Goal: Task Accomplishment & Management: Manage account settings

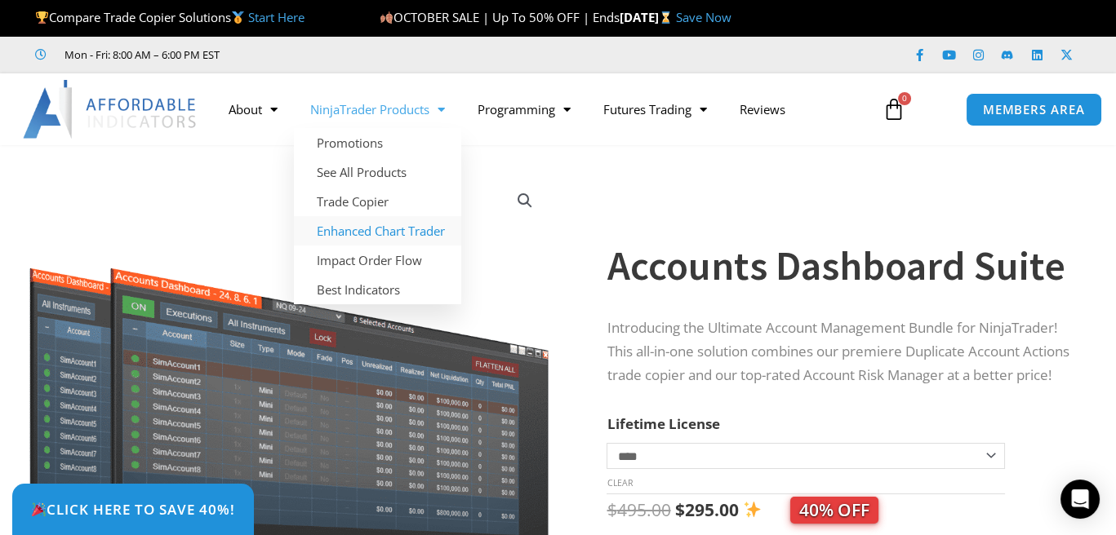
click at [396, 226] on link "Enhanced Chart Trader" at bounding box center [377, 230] width 167 height 29
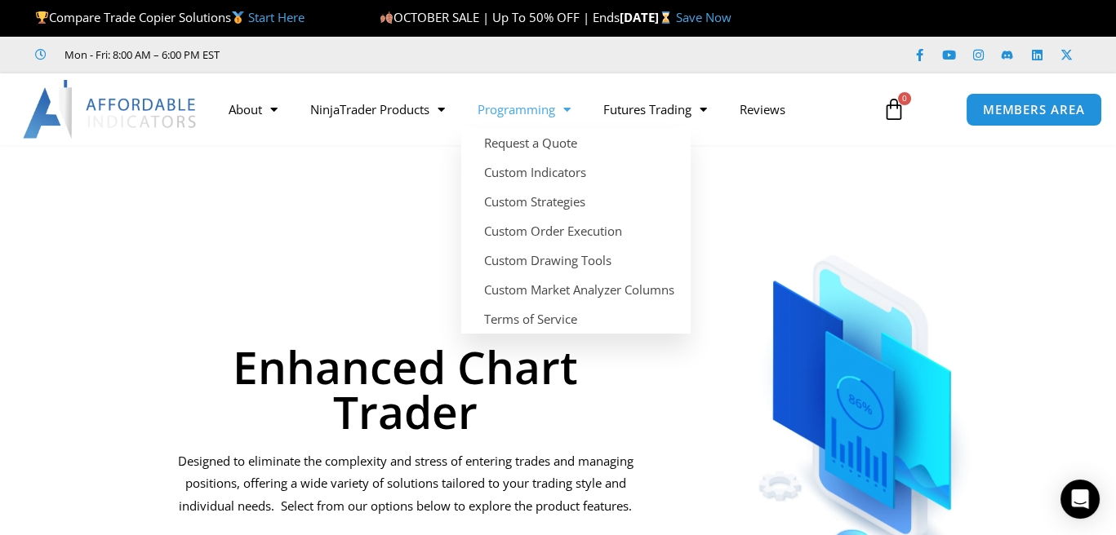
click at [537, 109] on link "Programming" at bounding box center [524, 110] width 126 height 38
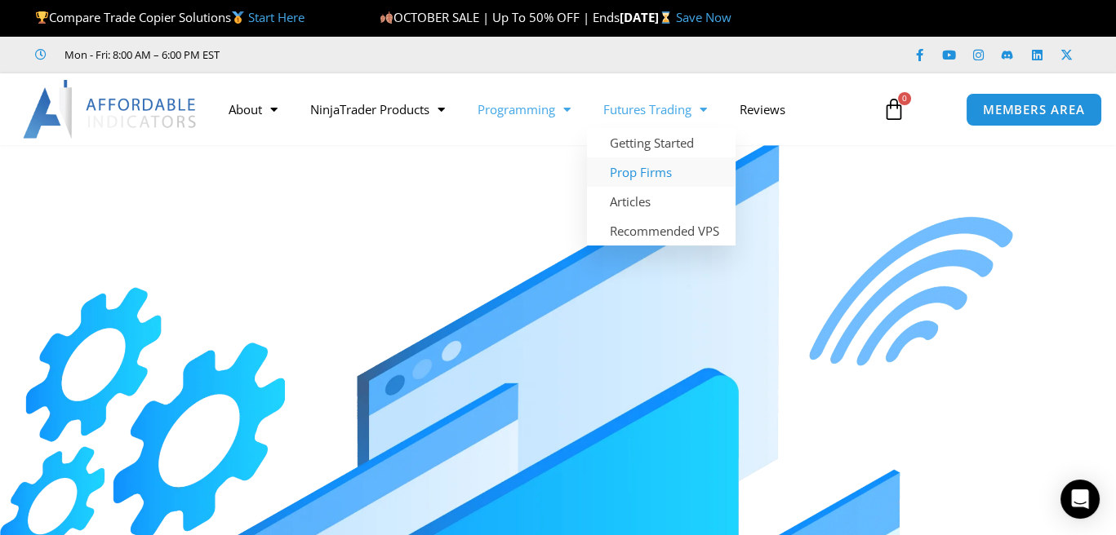
click at [661, 175] on link "Prop Firms" at bounding box center [661, 171] width 149 height 29
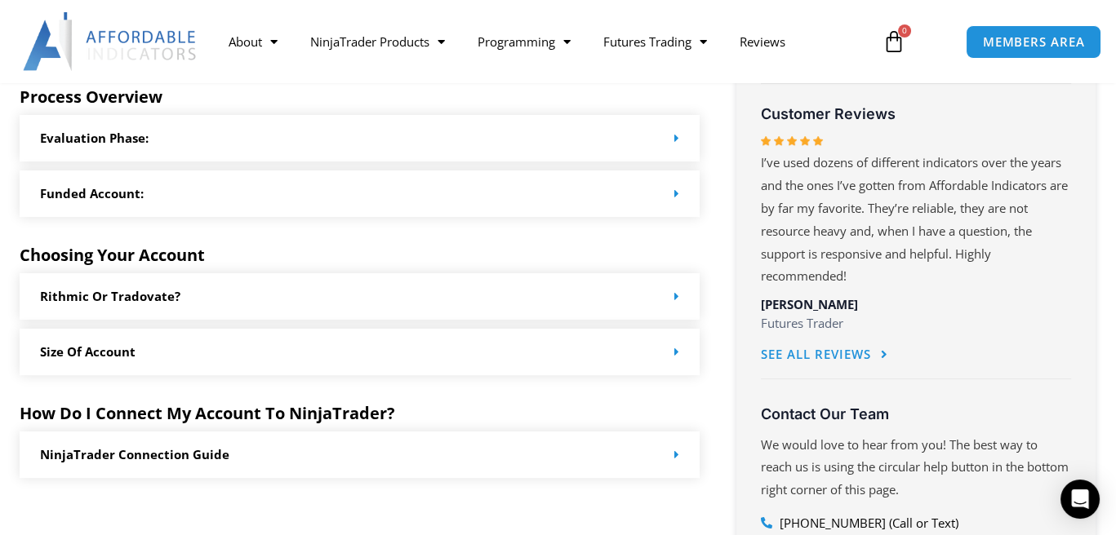
scroll to position [898, 0]
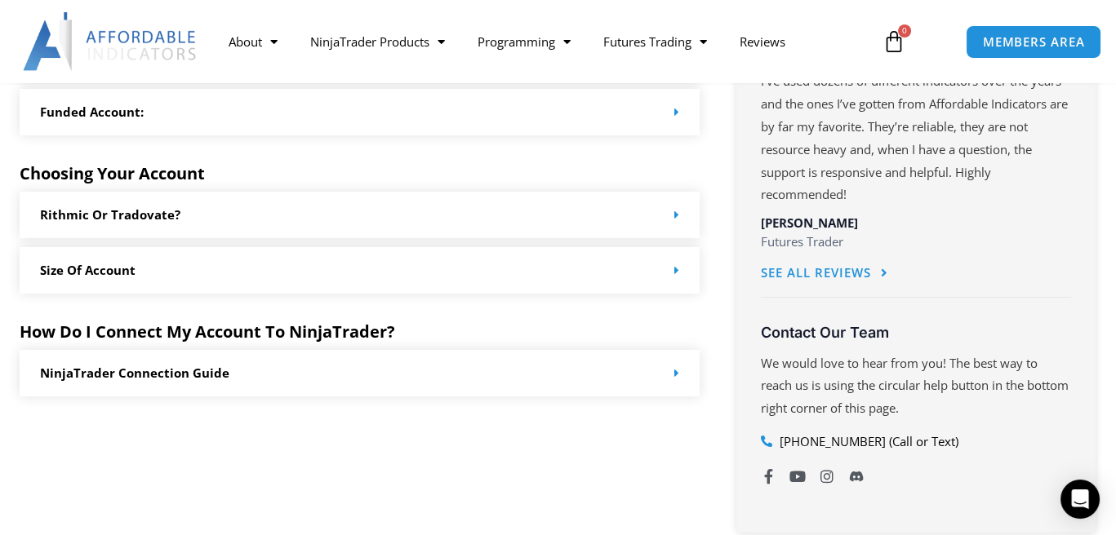
click at [676, 372] on icon at bounding box center [676, 373] width 5 height 12
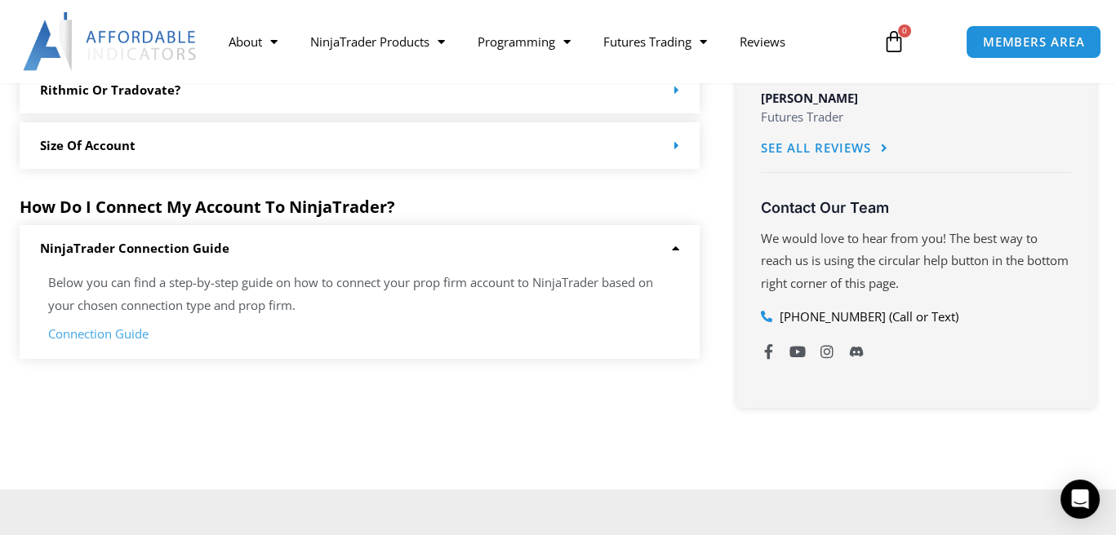
scroll to position [1061, 0]
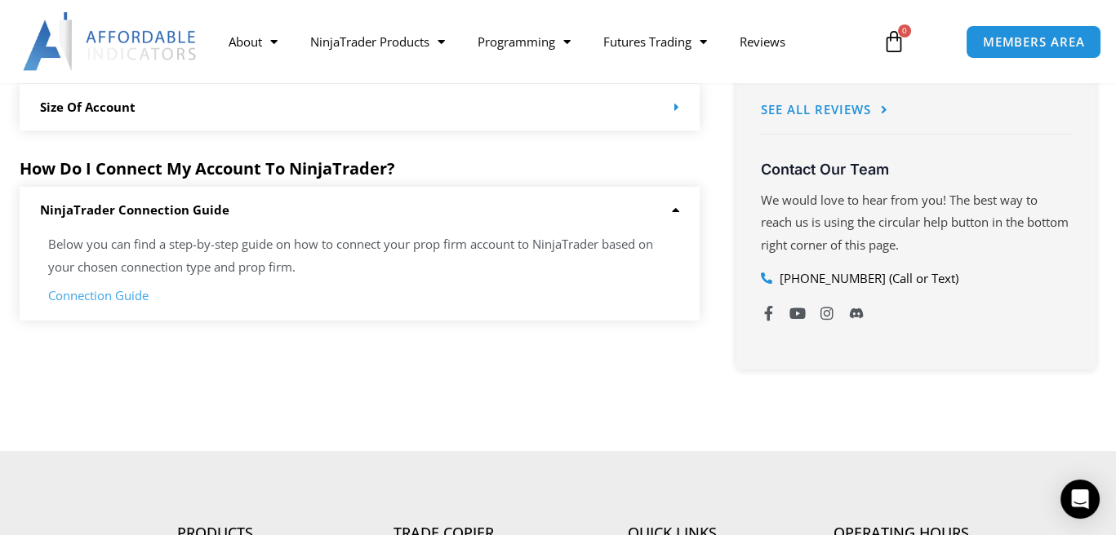
click at [93, 291] on link "Connection Guide" at bounding box center [98, 295] width 100 height 16
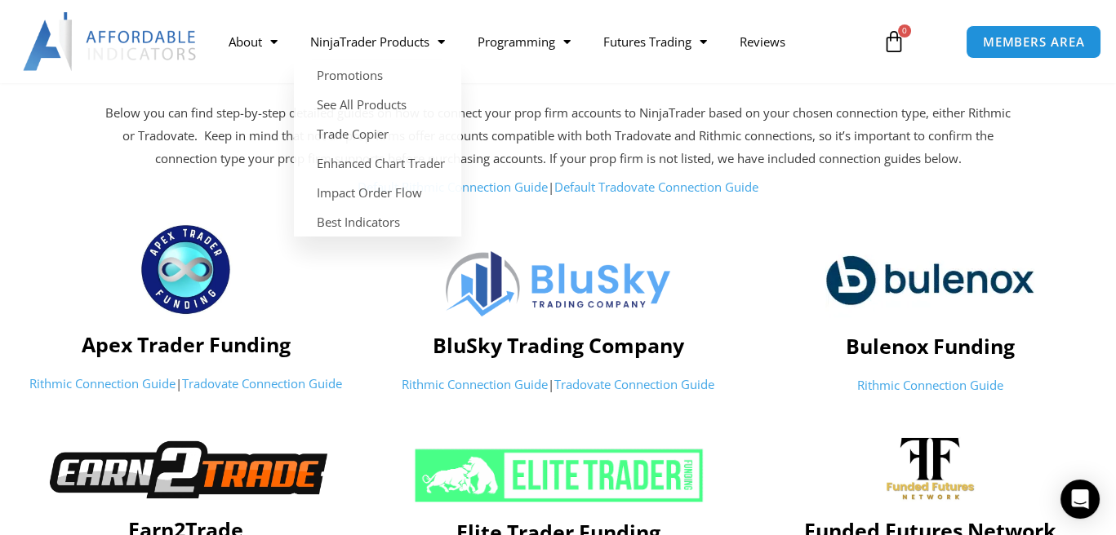
scroll to position [163, 0]
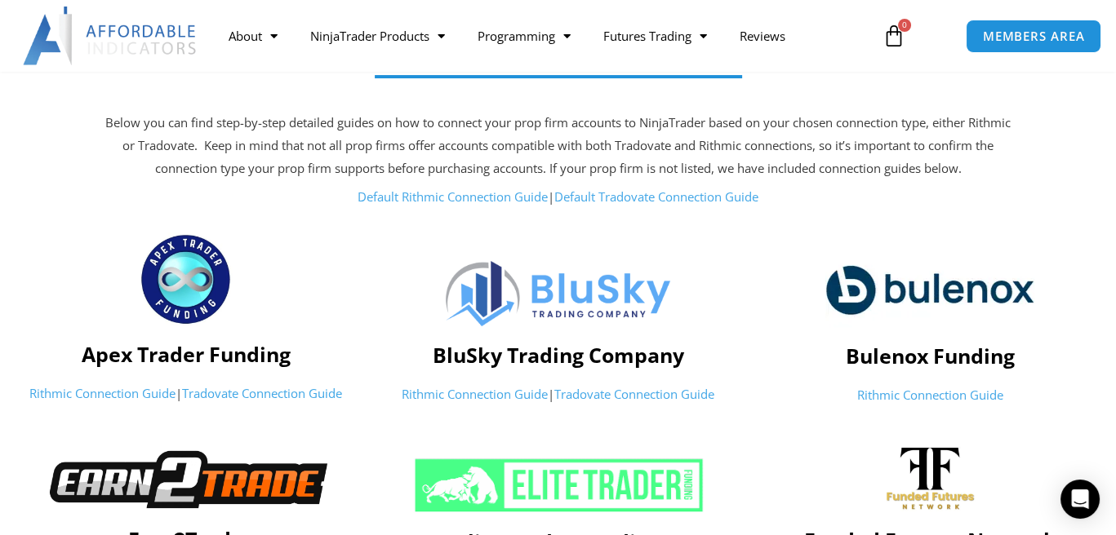
click at [281, 395] on link "Tradovate Connection Guide" at bounding box center [262, 393] width 160 height 16
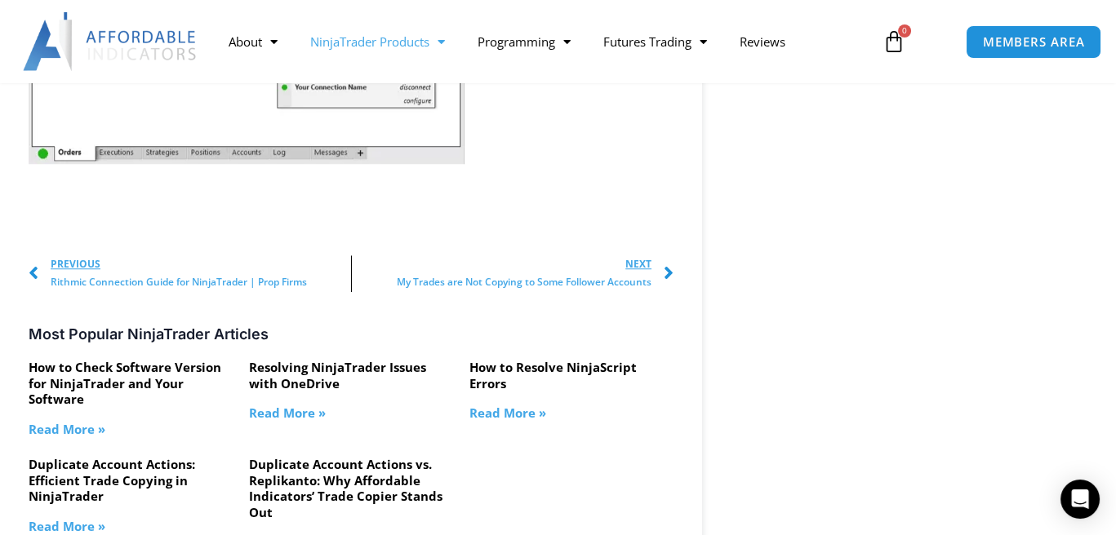
scroll to position [2285, 0]
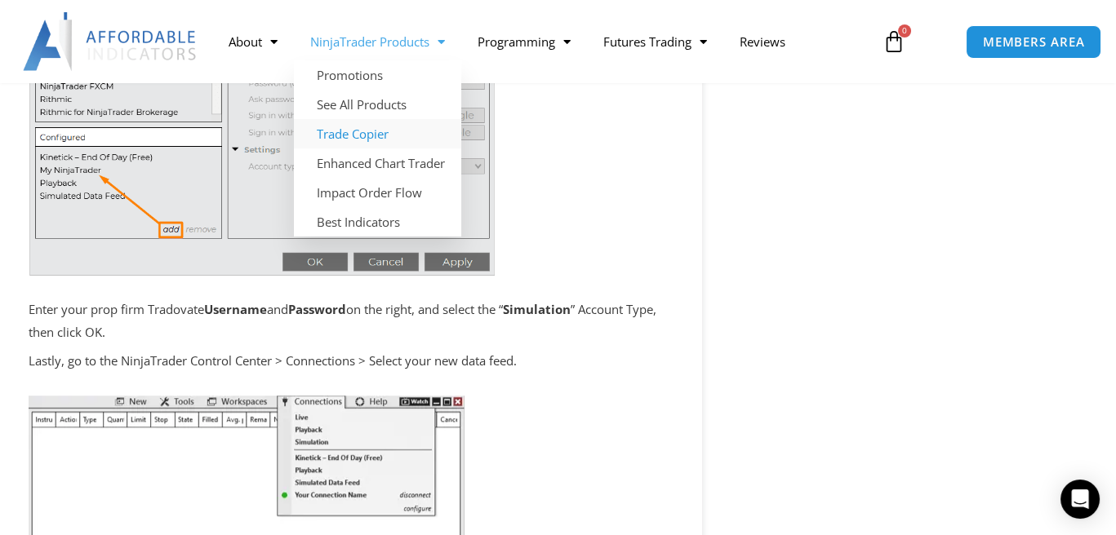
click at [376, 134] on link "Trade Copier" at bounding box center [377, 133] width 167 height 29
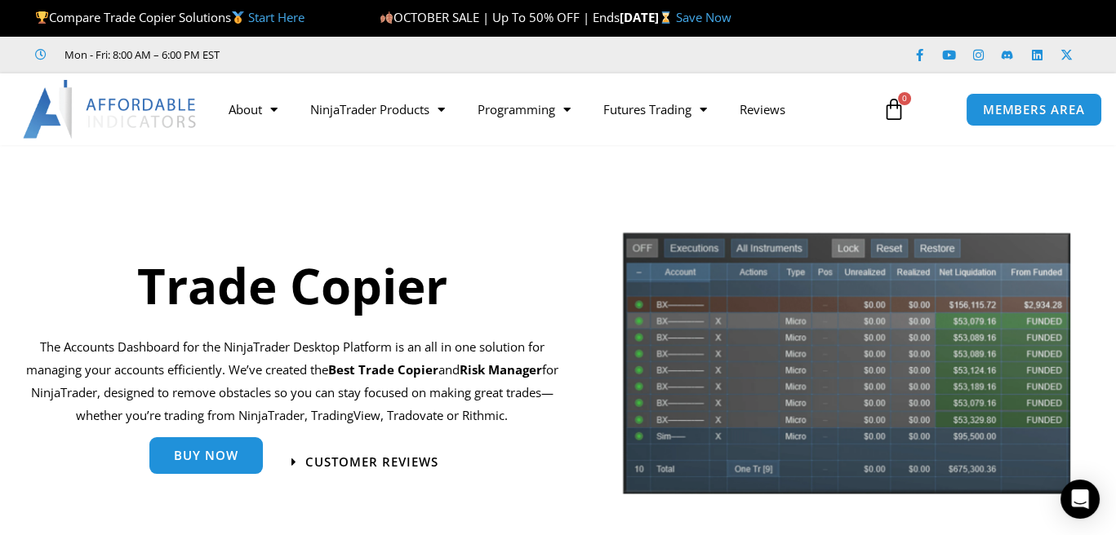
click at [209, 465] on link "Buy Now" at bounding box center [205, 455] width 113 height 37
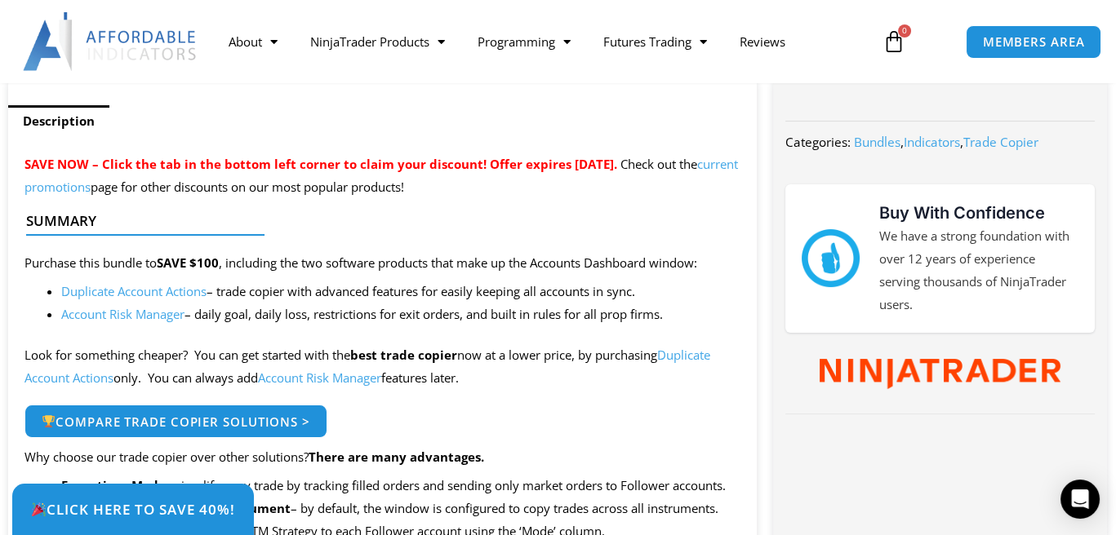
scroll to position [245, 0]
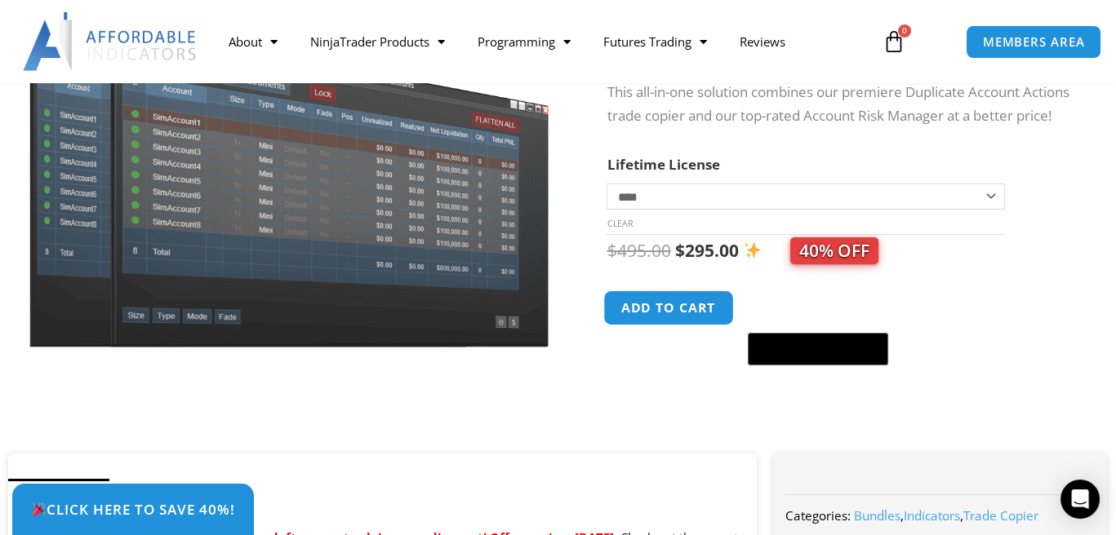
click at [698, 326] on button "Add to cart" at bounding box center [669, 308] width 131 height 35
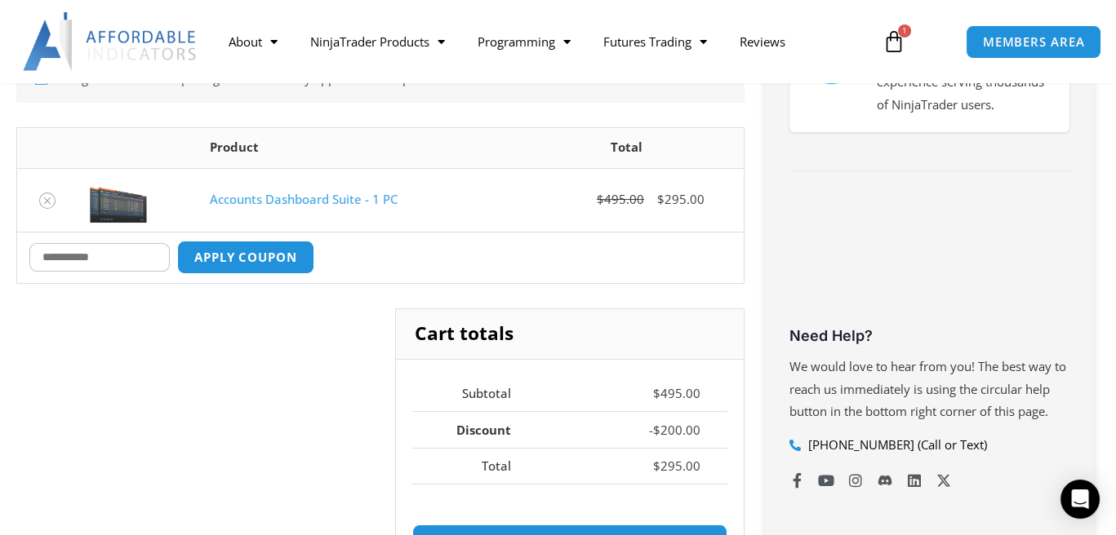
scroll to position [408, 0]
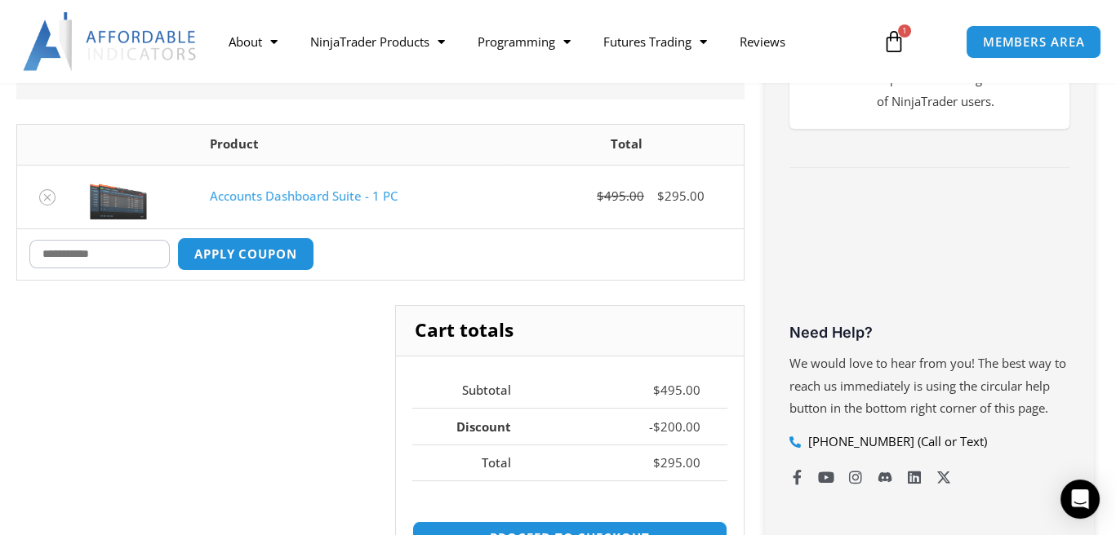
click at [156, 258] on input "Coupon:" at bounding box center [99, 254] width 140 height 29
type input "****"
click at [238, 237] on button "Apply coupon" at bounding box center [246, 254] width 144 height 35
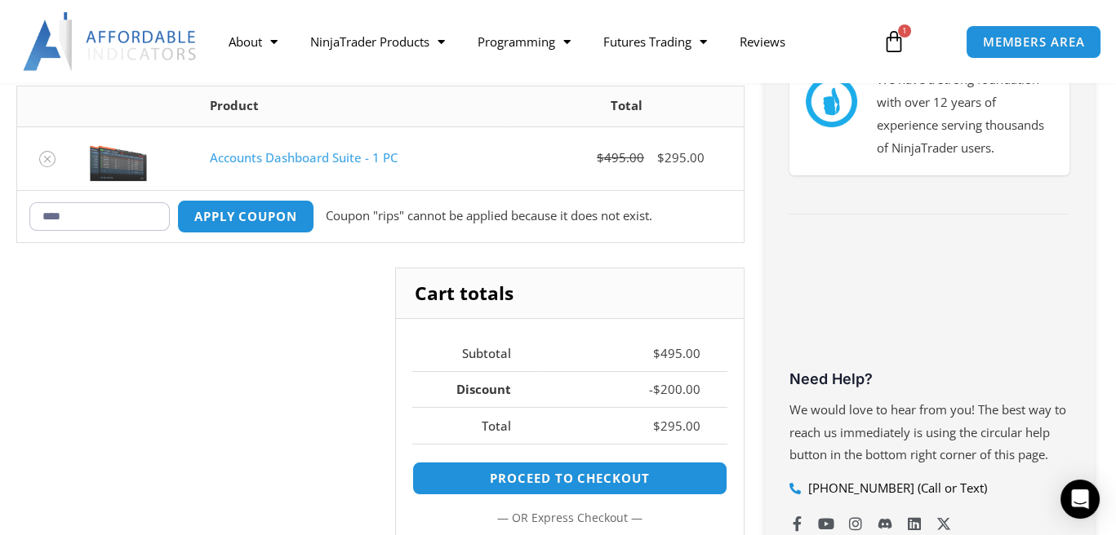
scroll to position [320, 0]
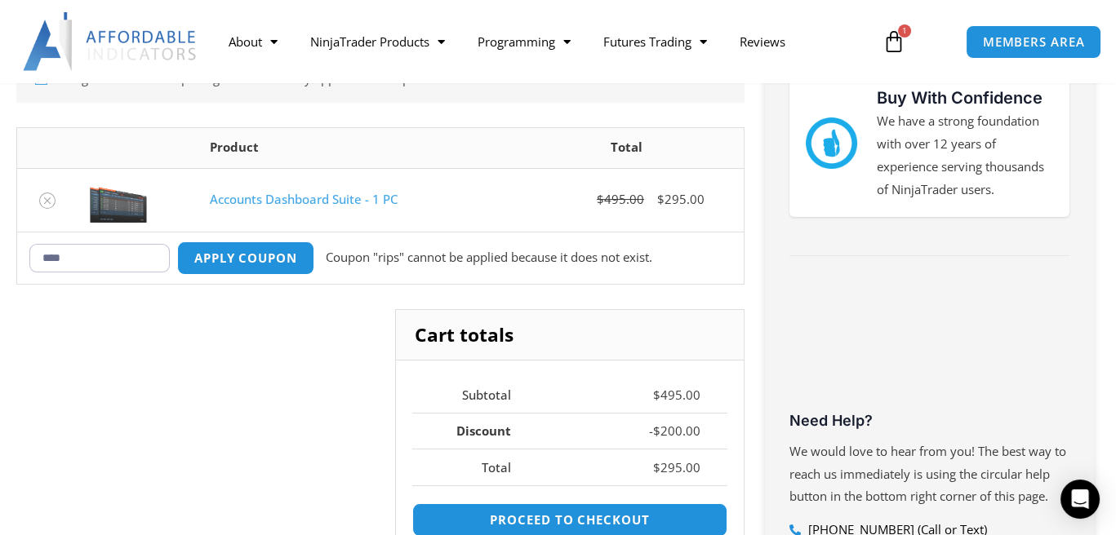
drag, startPoint x: 136, startPoint y: 260, endPoint x: 0, endPoint y: 276, distance: 137.3
click at [0, 276] on div "Congratulations! Sale pricing is automatically applied. No coupon code is neede…" at bounding box center [558, 368] width 1116 height 697
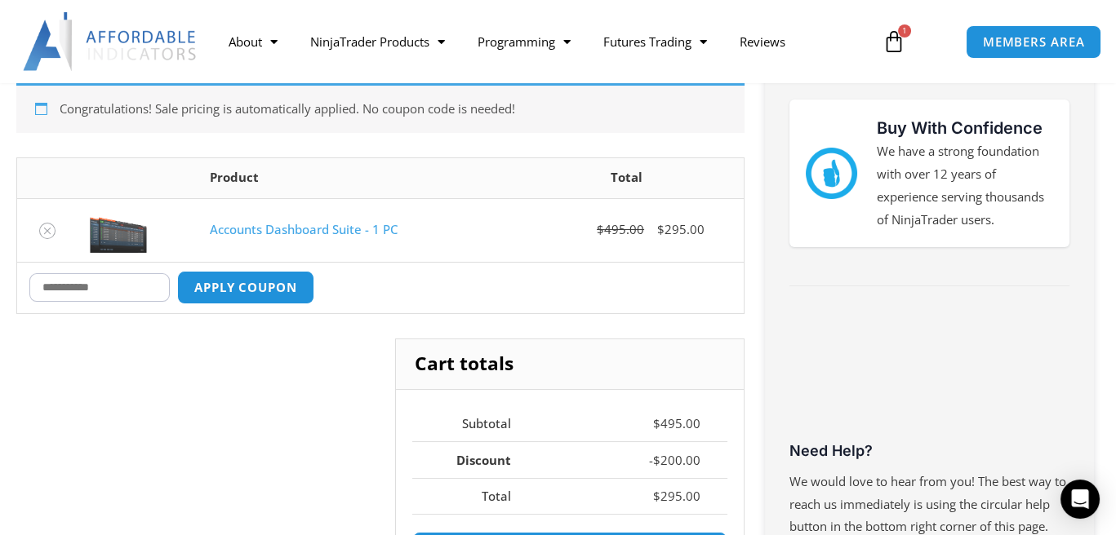
scroll to position [326, 0]
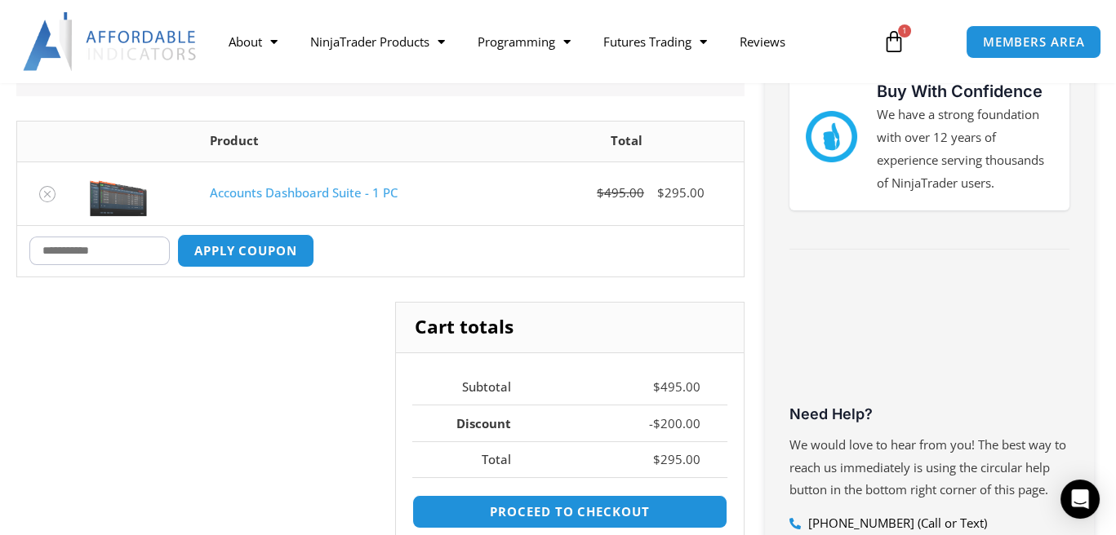
click at [304, 358] on div "Cart totals Subtotal $ 495.00 Discount - $ 200.00 Total $ 295.00 Proceed to che…" at bounding box center [380, 498] width 728 height 392
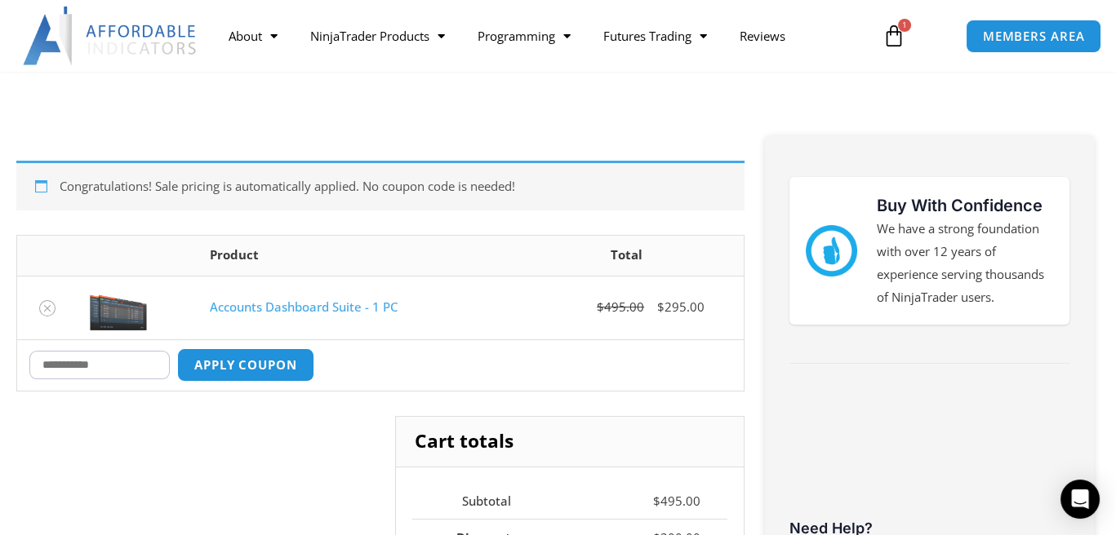
scroll to position [245, 0]
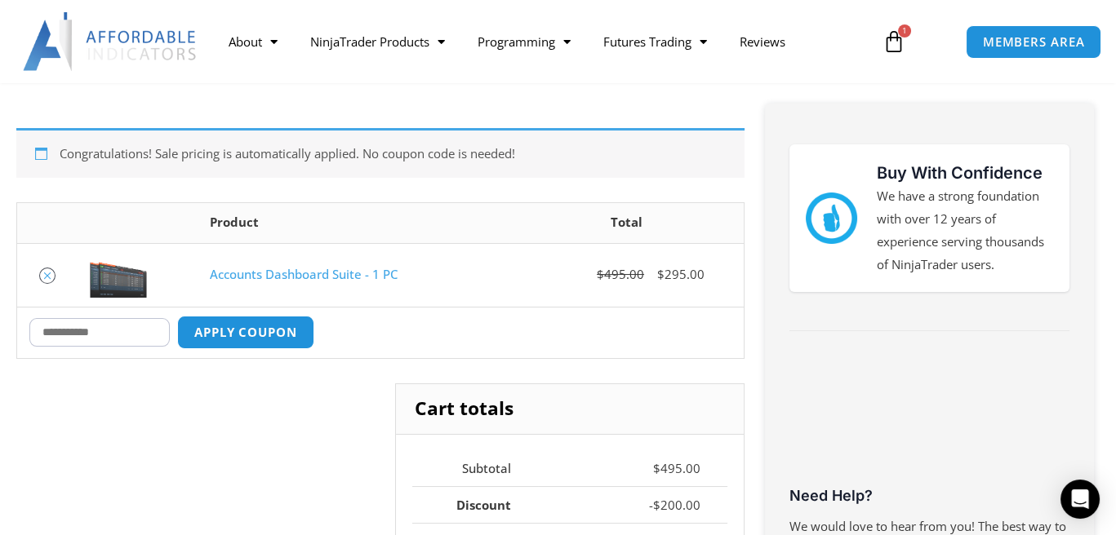
click at [48, 270] on icon "Remove Accounts Dashboard Suite - 1 PC from cart" at bounding box center [47, 275] width 11 height 11
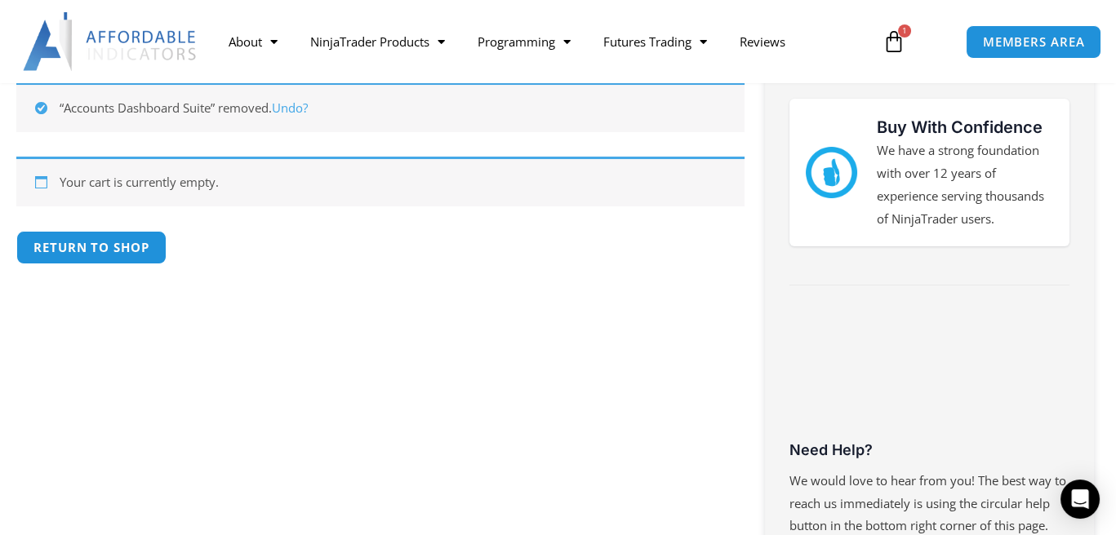
scroll to position [291, 0]
click at [103, 259] on link "Return to shop" at bounding box center [90, 247] width 157 height 35
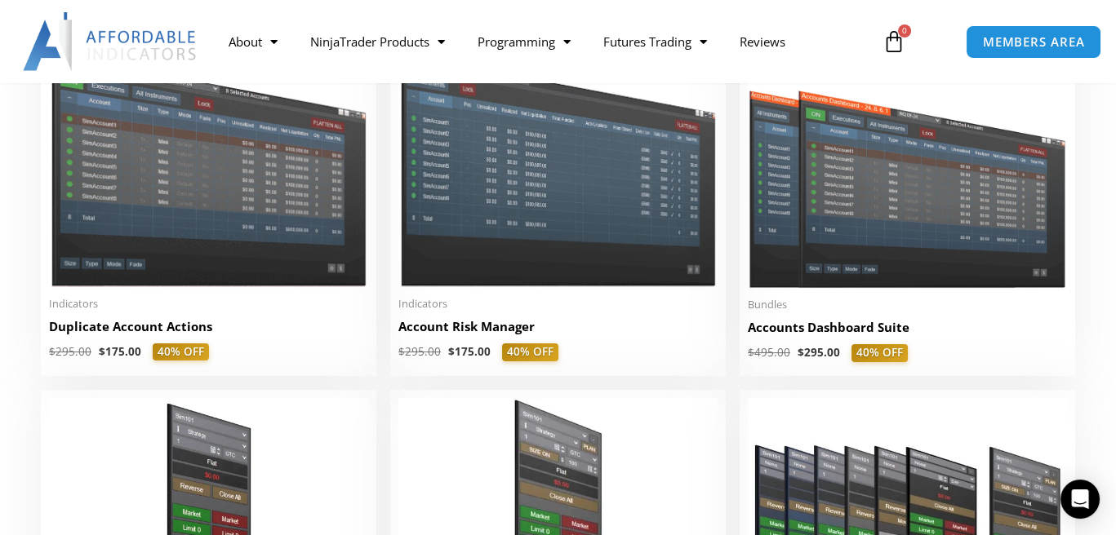
scroll to position [408, 0]
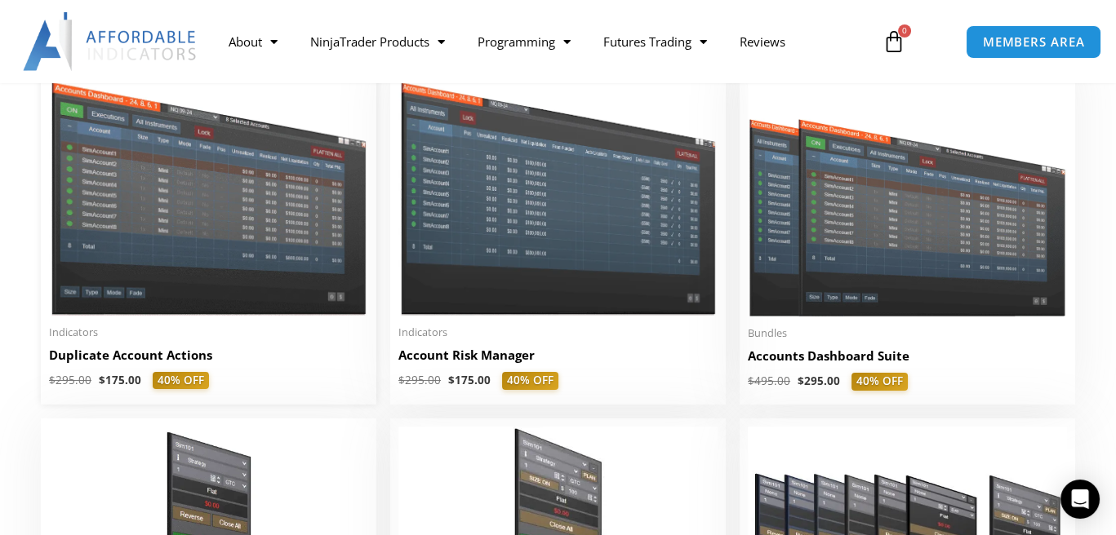
click at [113, 362] on h2 "Duplicate Account Actions" at bounding box center [208, 355] width 319 height 17
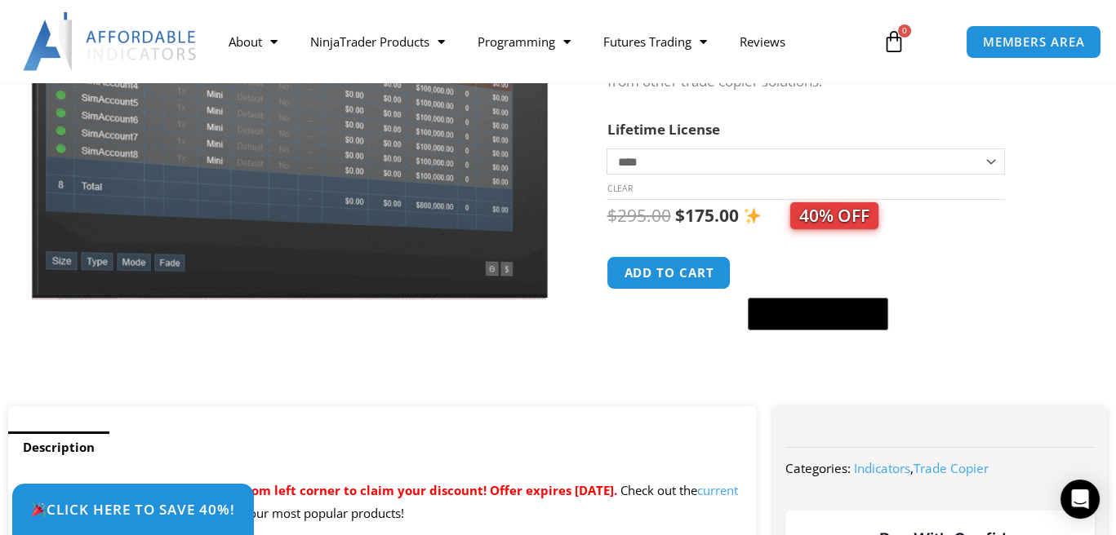
scroll to position [326, 0]
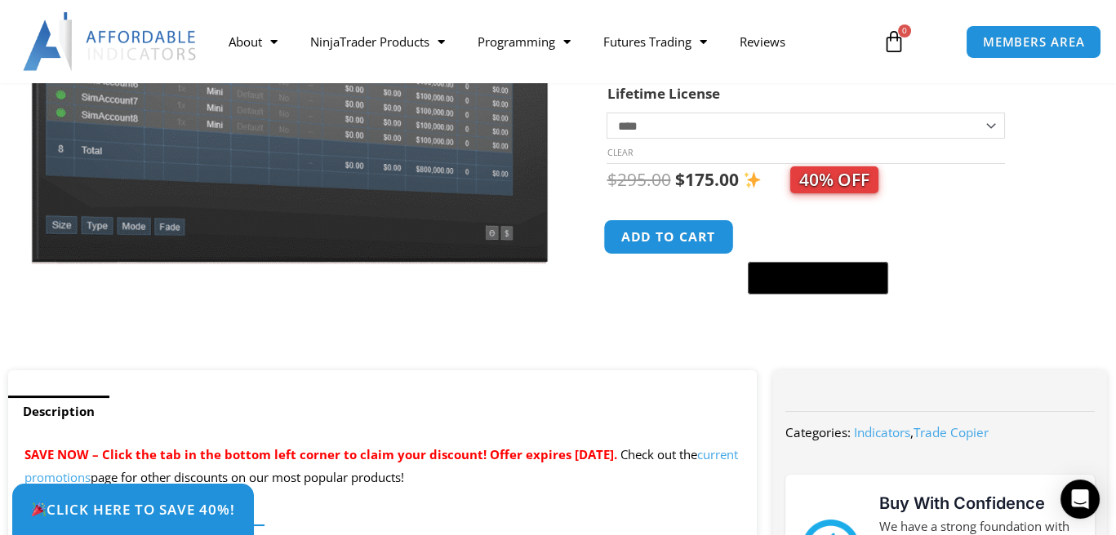
click at [672, 238] on button "Add to cart" at bounding box center [669, 237] width 131 height 35
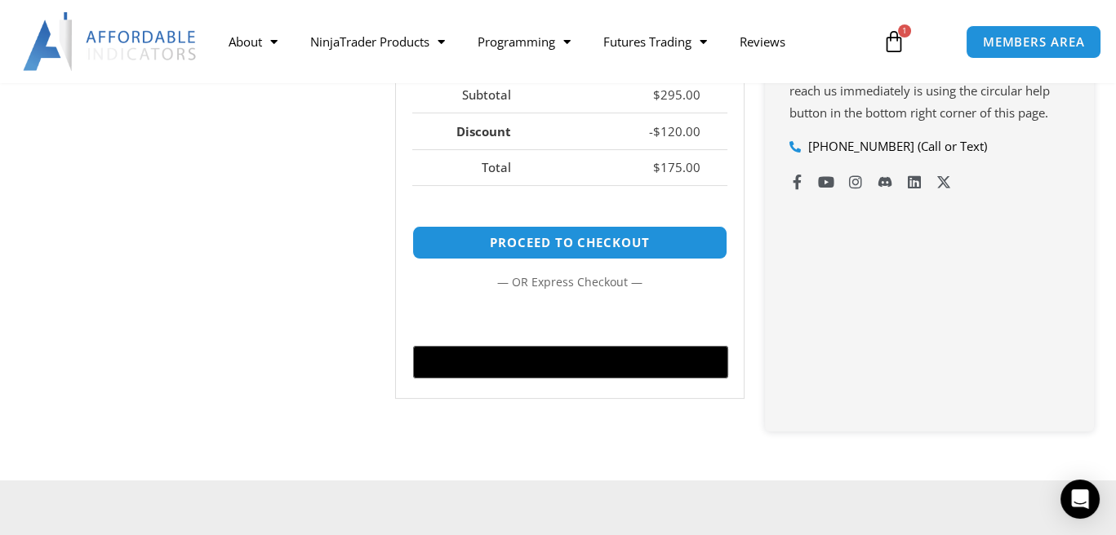
scroll to position [734, 0]
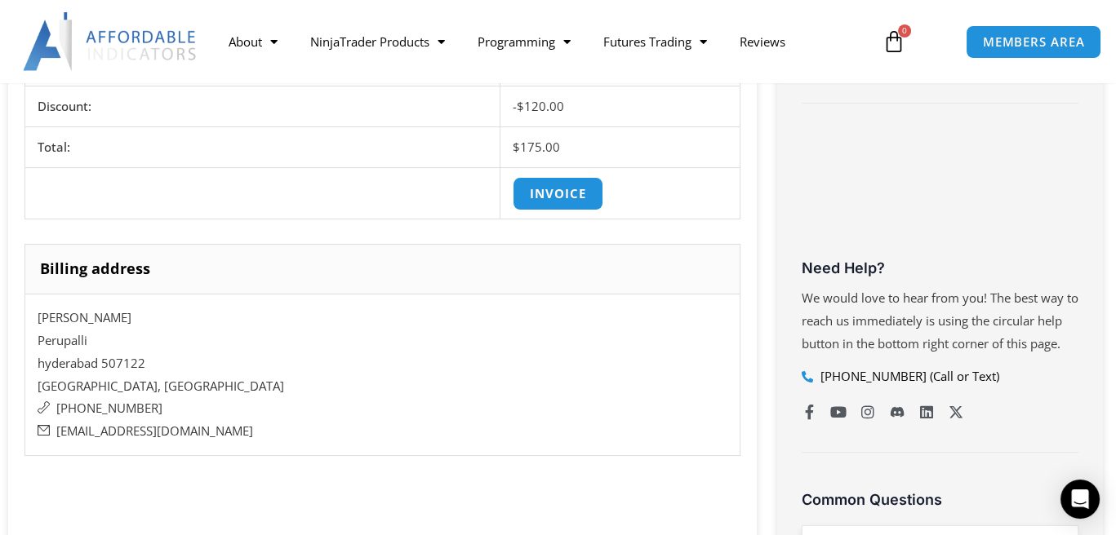
scroll to position [653, 0]
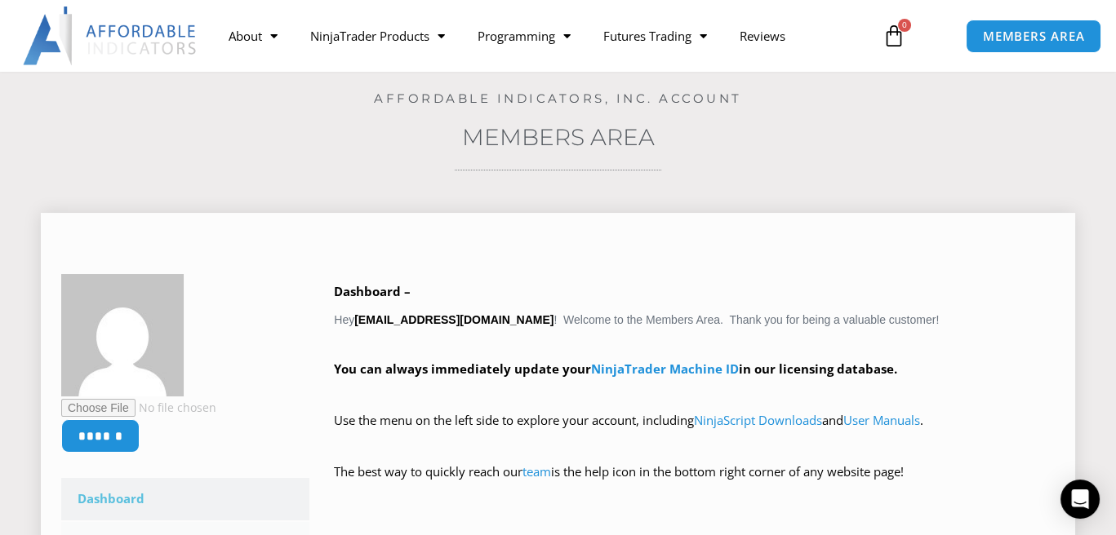
scroll to position [163, 0]
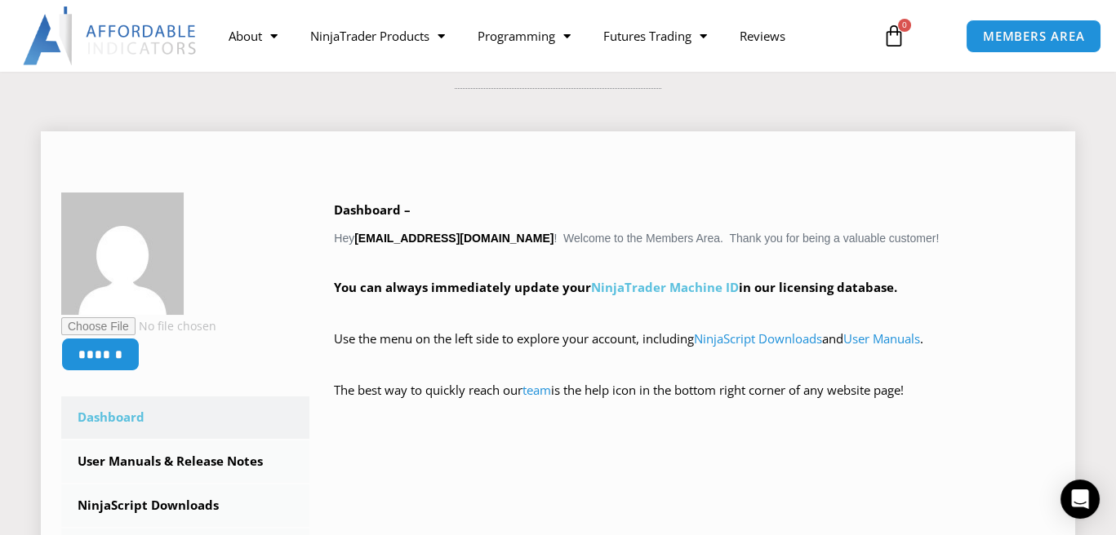
click at [672, 285] on link "NinjaTrader Machine ID" at bounding box center [665, 287] width 148 height 16
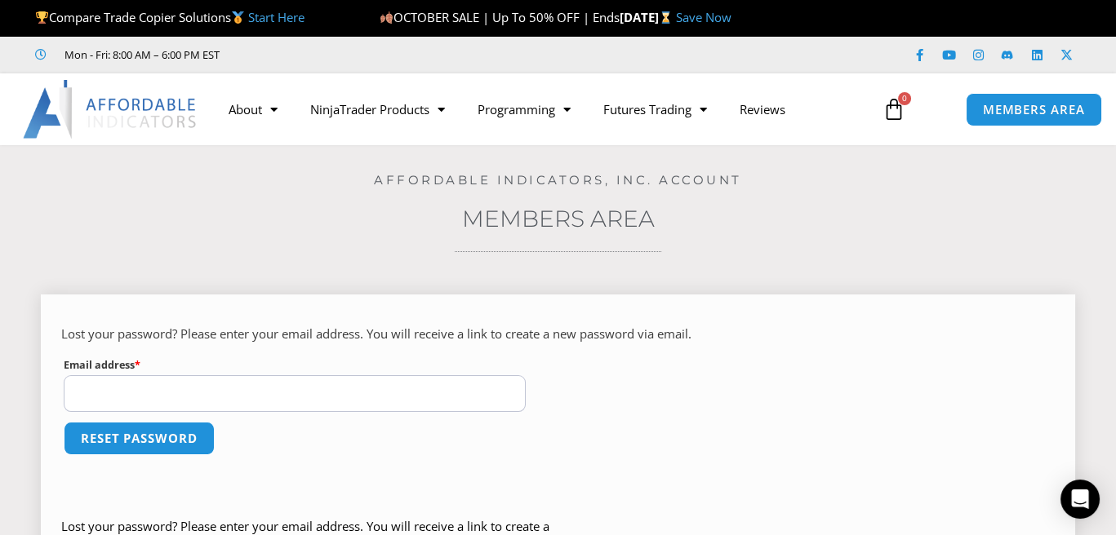
click at [244, 386] on input "Email address * Required" at bounding box center [295, 393] width 462 height 37
type input "**********"
click at [186, 444] on button "Reset password" at bounding box center [139, 438] width 158 height 35
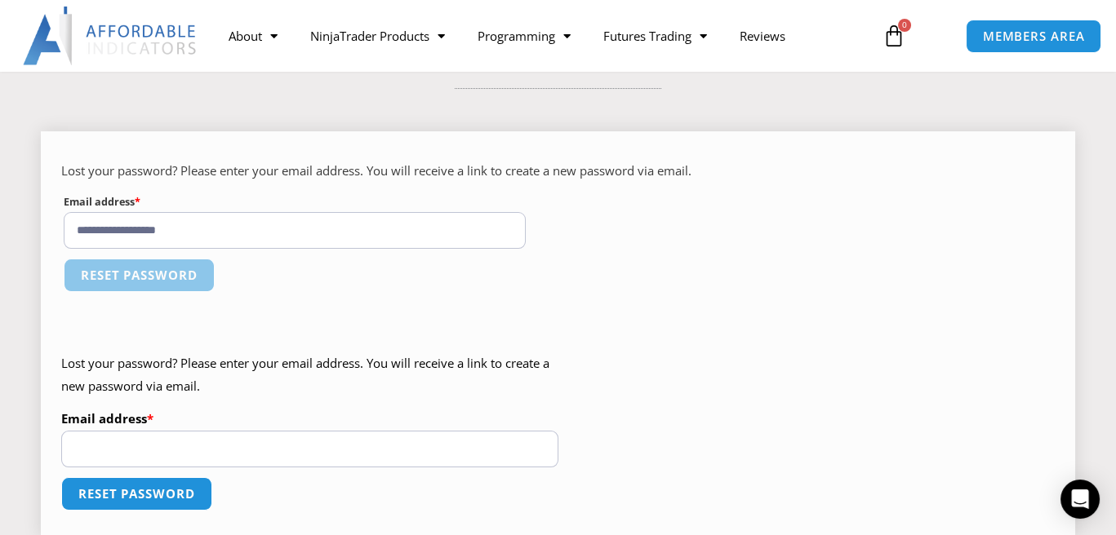
scroll to position [245, 0]
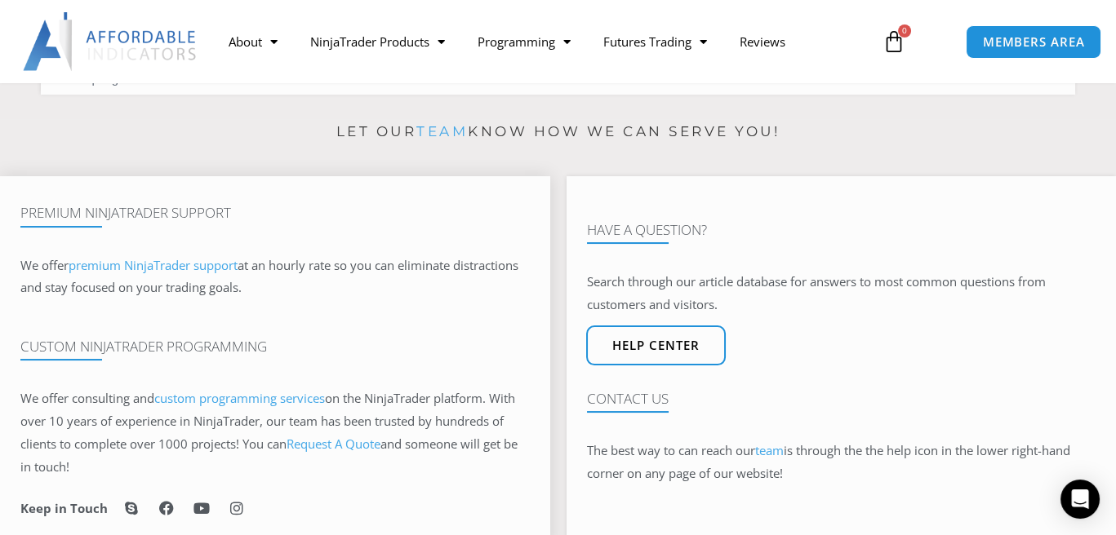
scroll to position [571, 0]
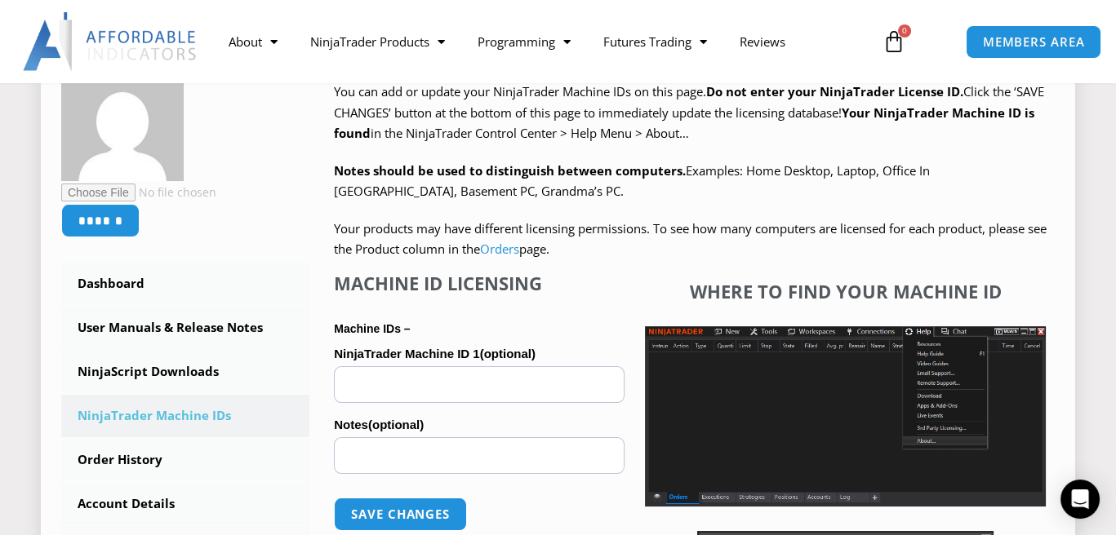
scroll to position [326, 0]
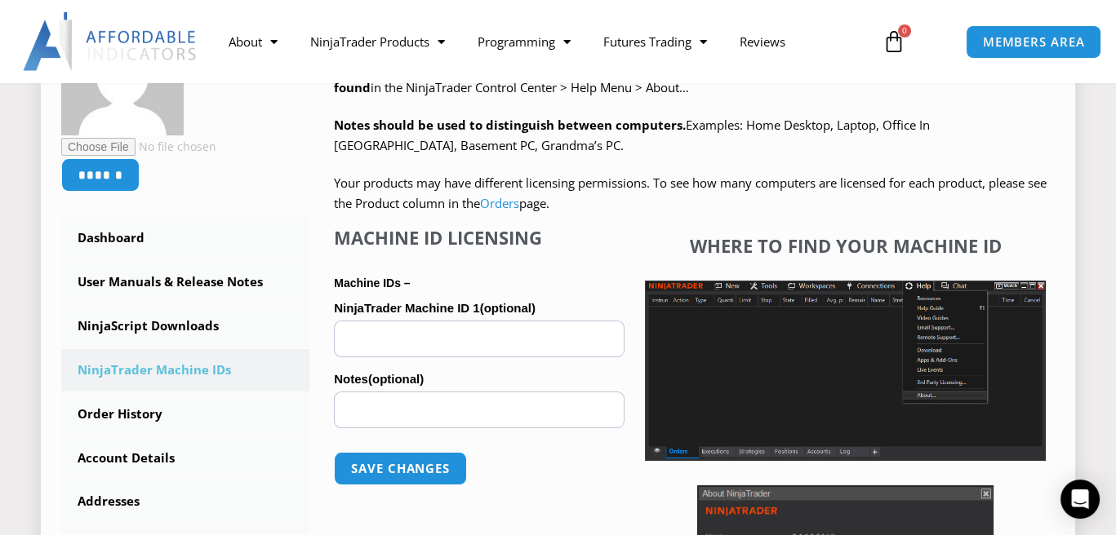
click at [472, 339] on input "NinjaTrader Machine ID 1 (optional)" at bounding box center [479, 339] width 291 height 37
paste input "**********"
type input "**********"
click at [450, 421] on input "Notes (optional)" at bounding box center [479, 410] width 291 height 37
type input "******"
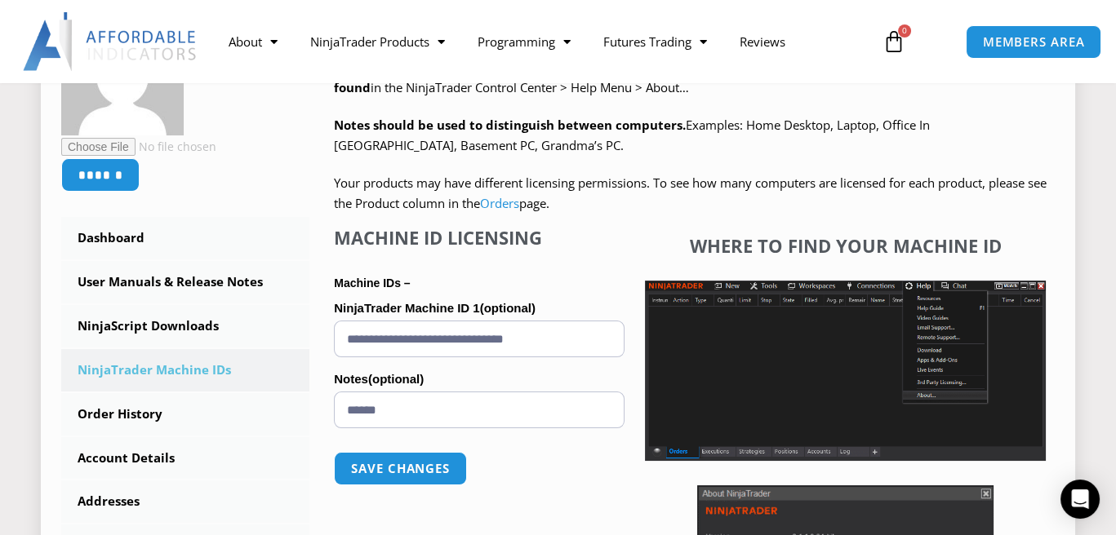
drag, startPoint x: 418, startPoint y: 481, endPoint x: 590, endPoint y: 431, distance: 179.5
click at [590, 431] on form "**********" at bounding box center [479, 398] width 291 height 208
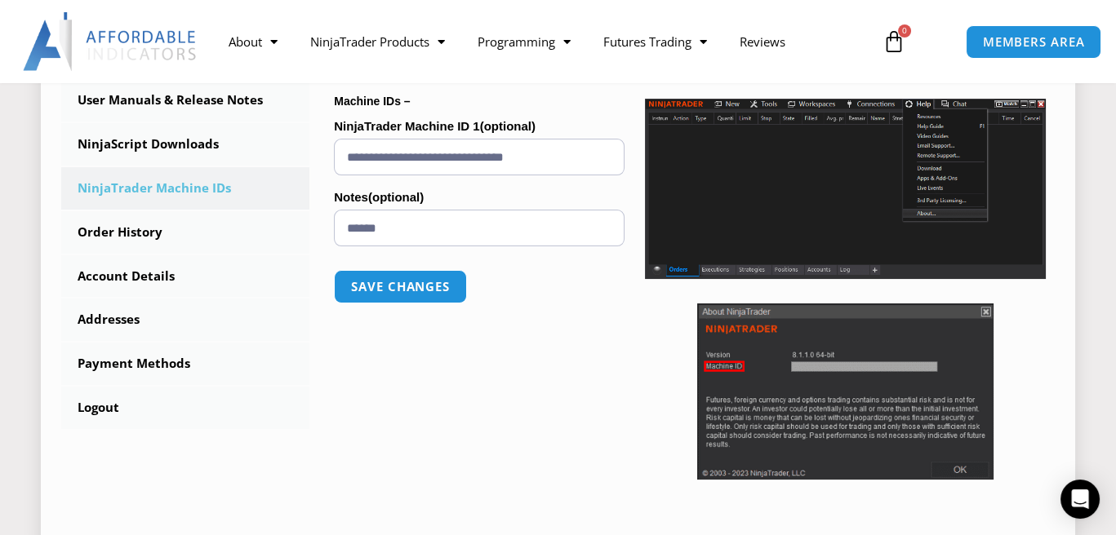
scroll to position [571, 0]
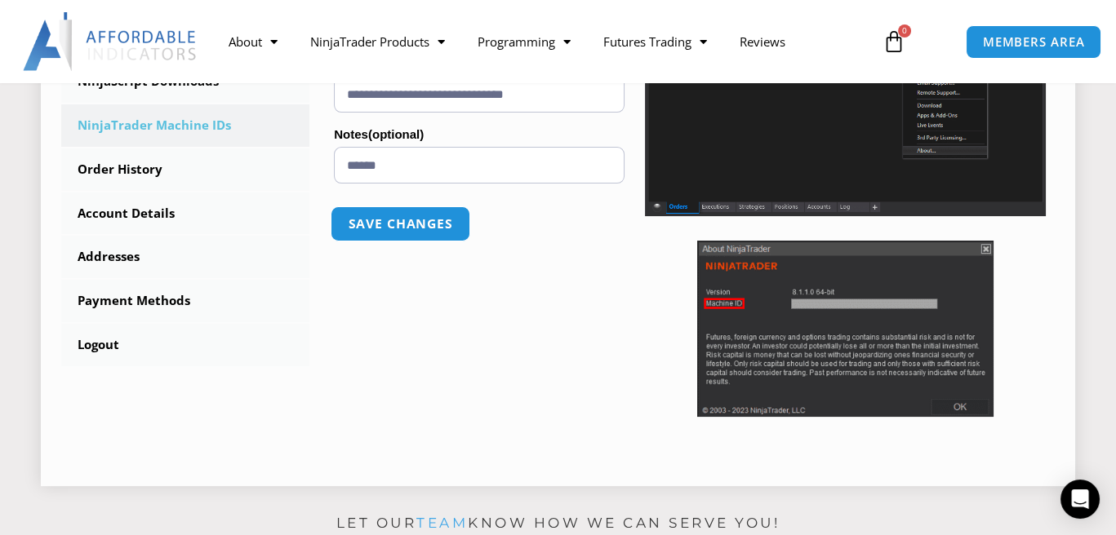
click at [370, 221] on button "Save changes" at bounding box center [401, 223] width 140 height 35
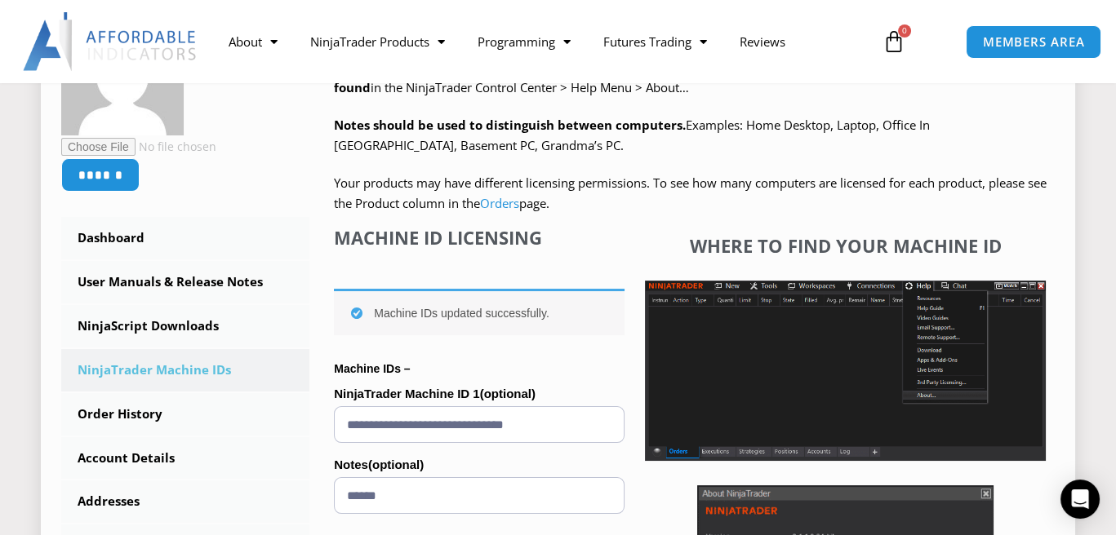
scroll to position [326, 0]
click at [132, 326] on link "NinjaScript Downloads" at bounding box center [185, 326] width 248 height 42
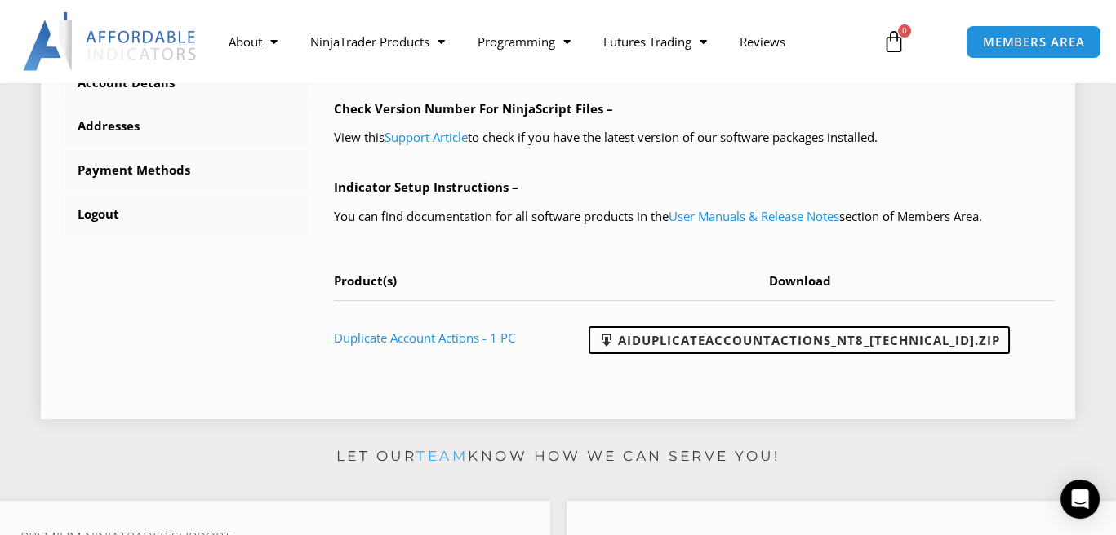
scroll to position [734, 0]
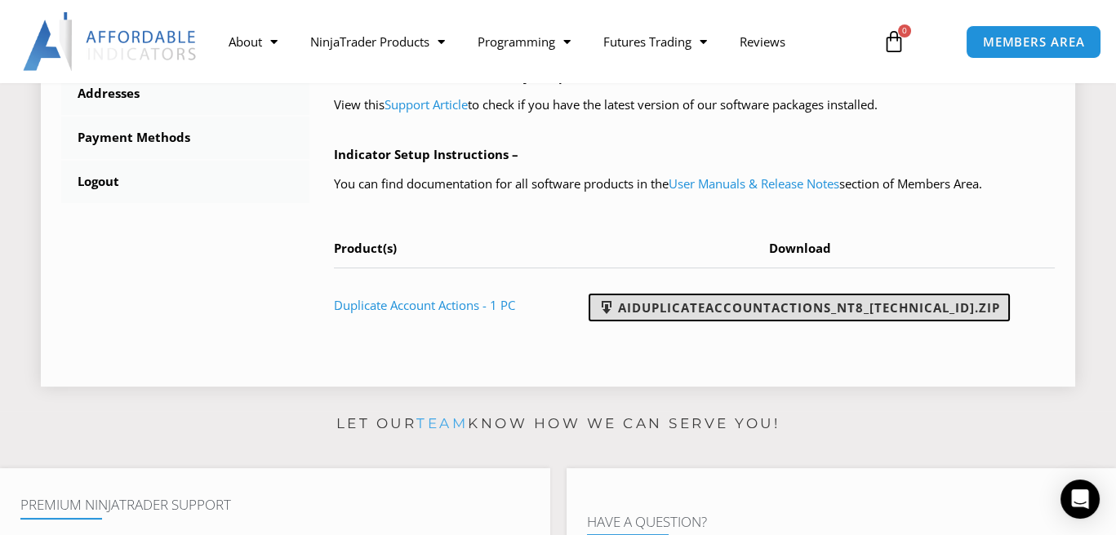
click at [672, 322] on link "AIDuplicateAccountActions_NT8_[TECHNICAL_ID].zip" at bounding box center [798, 308] width 421 height 28
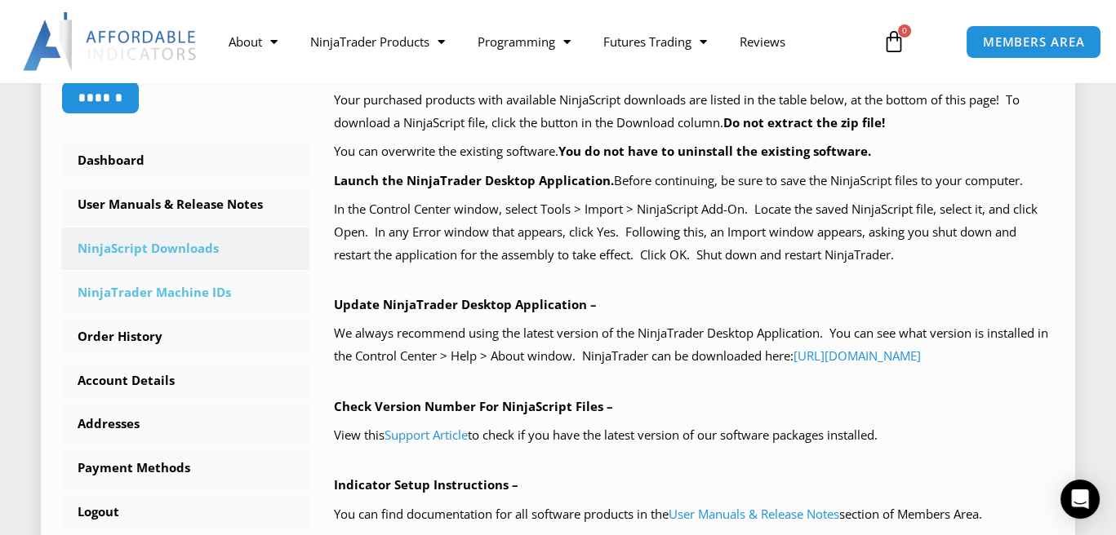
scroll to position [408, 0]
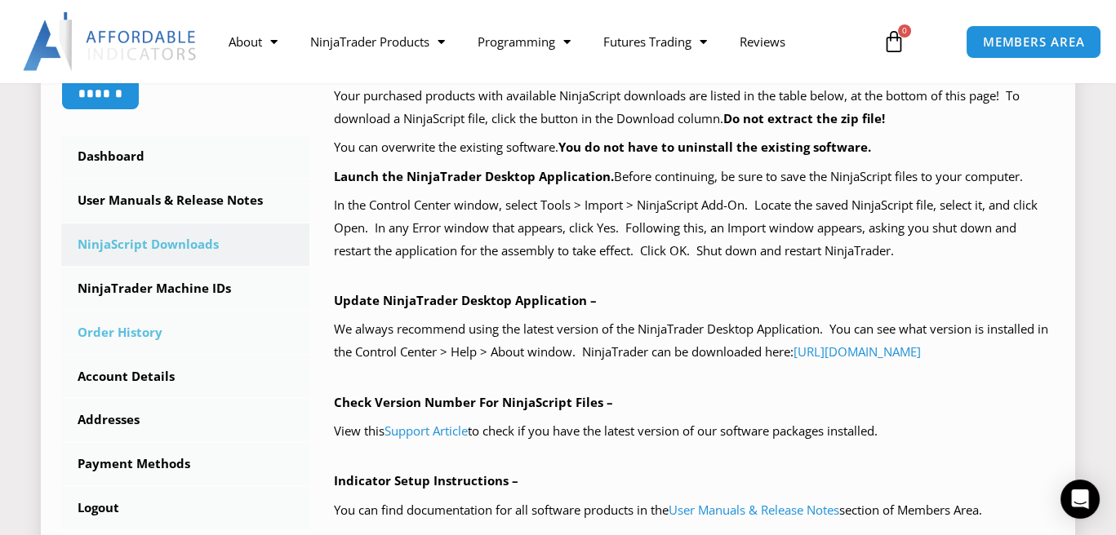
click at [131, 334] on link "Order History" at bounding box center [185, 333] width 248 height 42
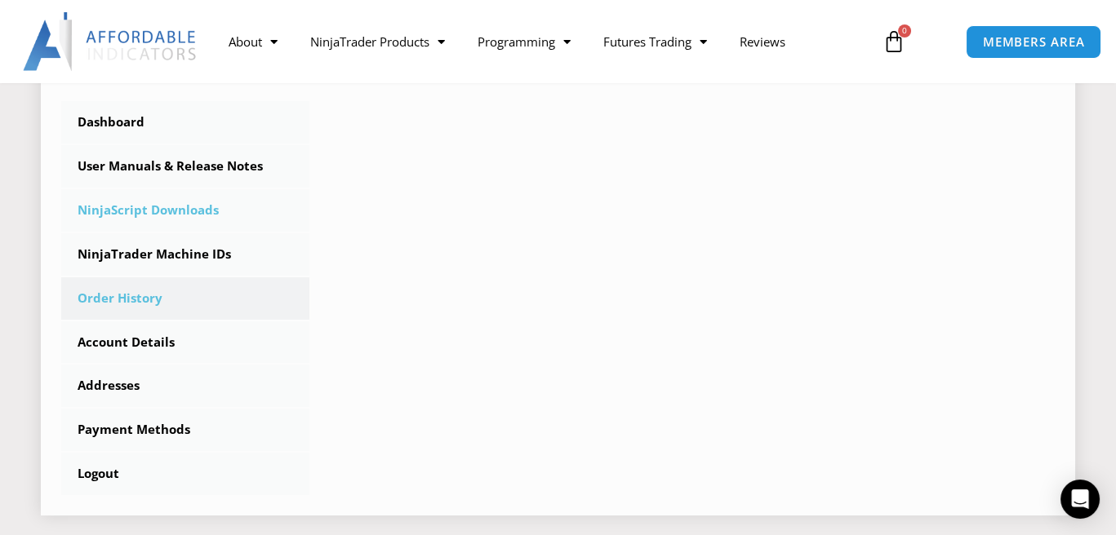
scroll to position [490, 0]
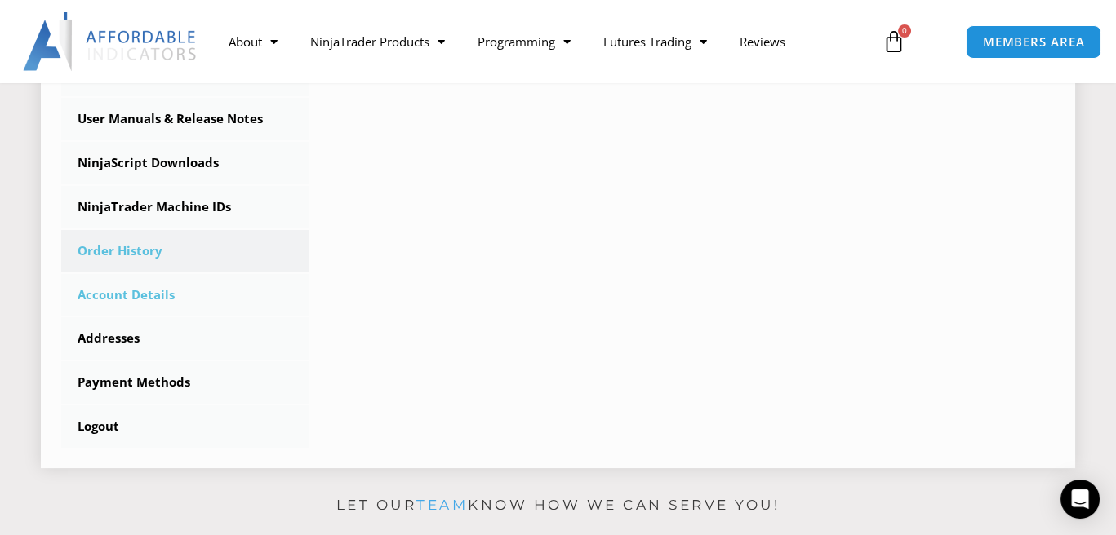
click at [98, 294] on link "Account Details" at bounding box center [185, 295] width 248 height 42
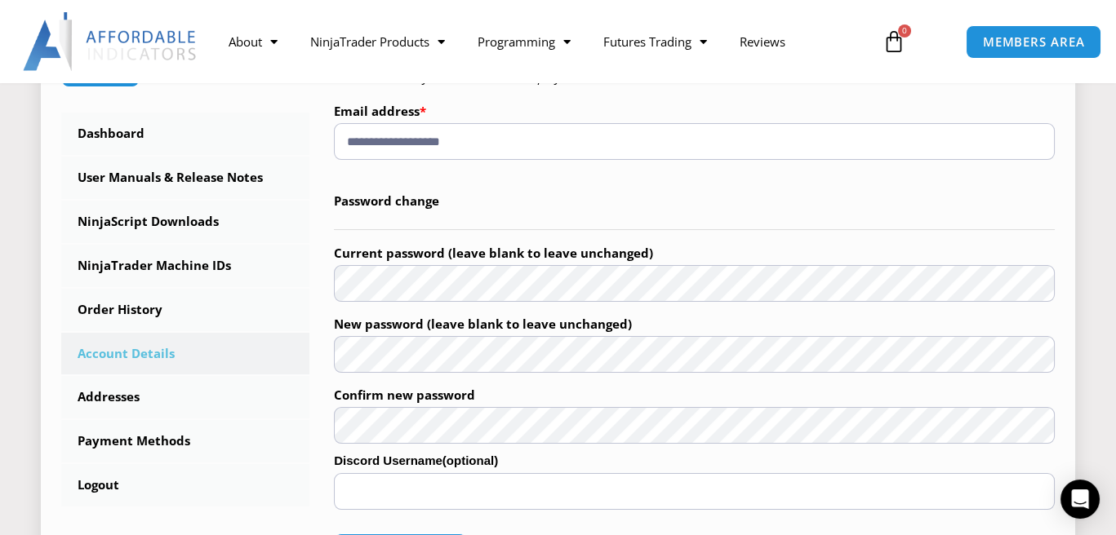
scroll to position [408, 0]
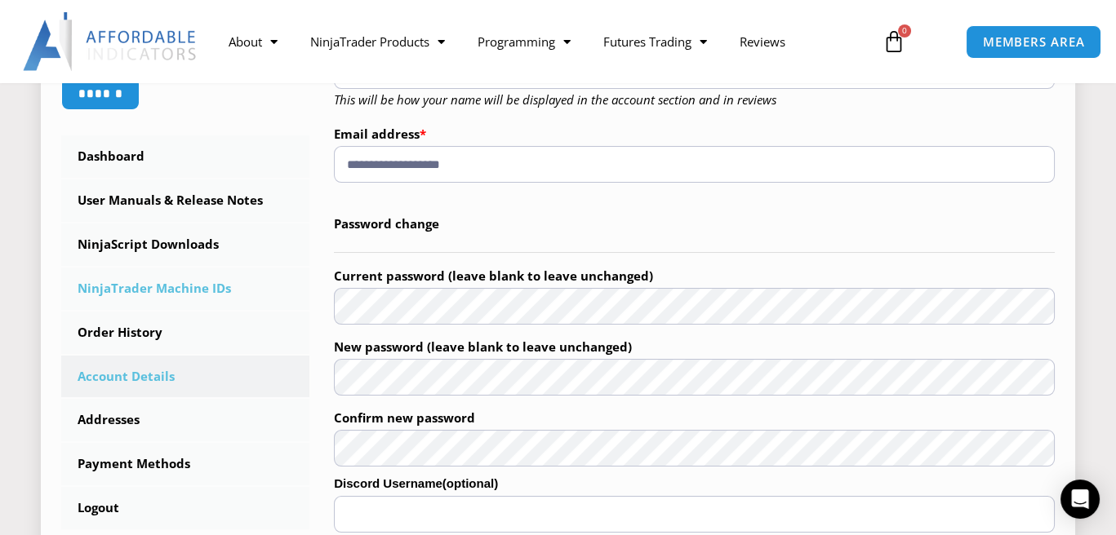
click at [296, 305] on div "**********" at bounding box center [557, 268] width 993 height 674
click at [269, 374] on div "**********" at bounding box center [557, 268] width 993 height 674
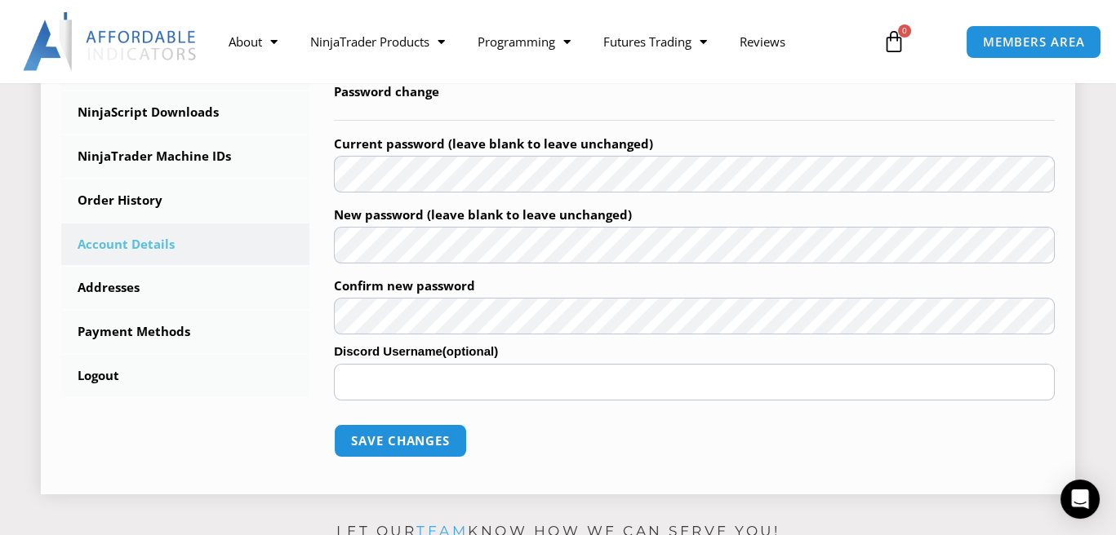
scroll to position [571, 0]
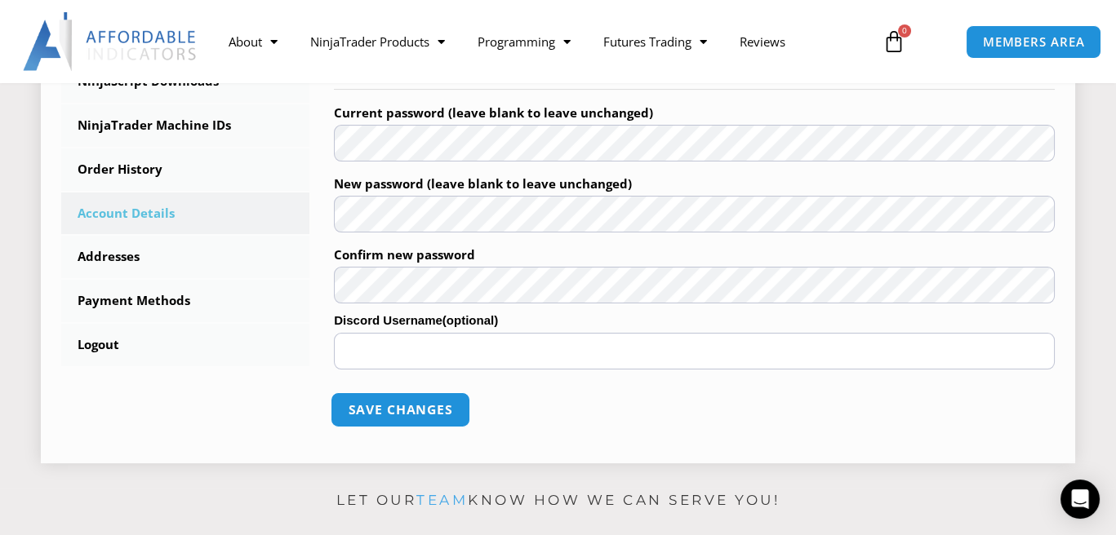
click at [387, 408] on button "Save changes" at bounding box center [401, 410] width 140 height 35
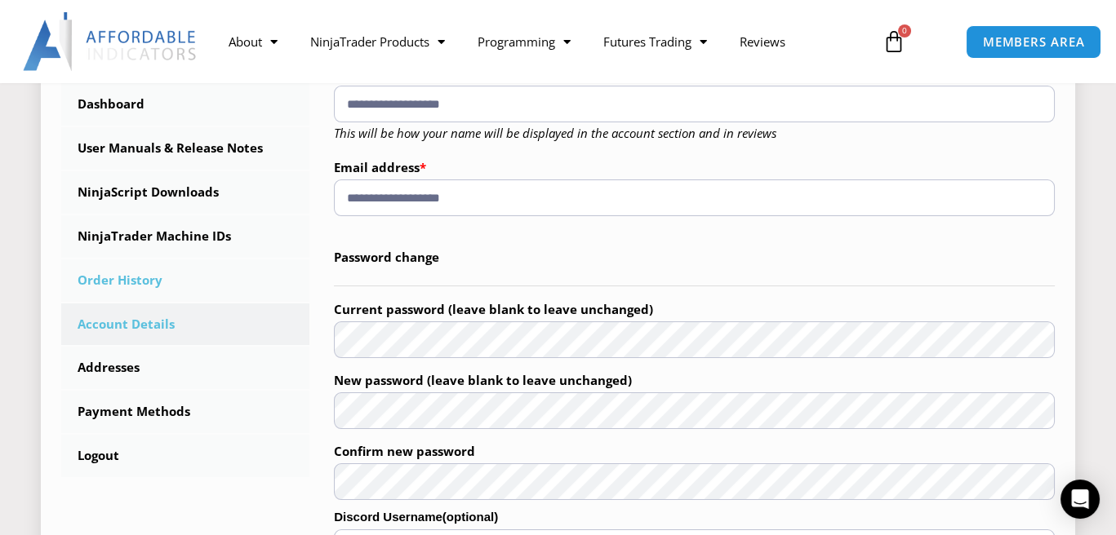
scroll to position [245, 0]
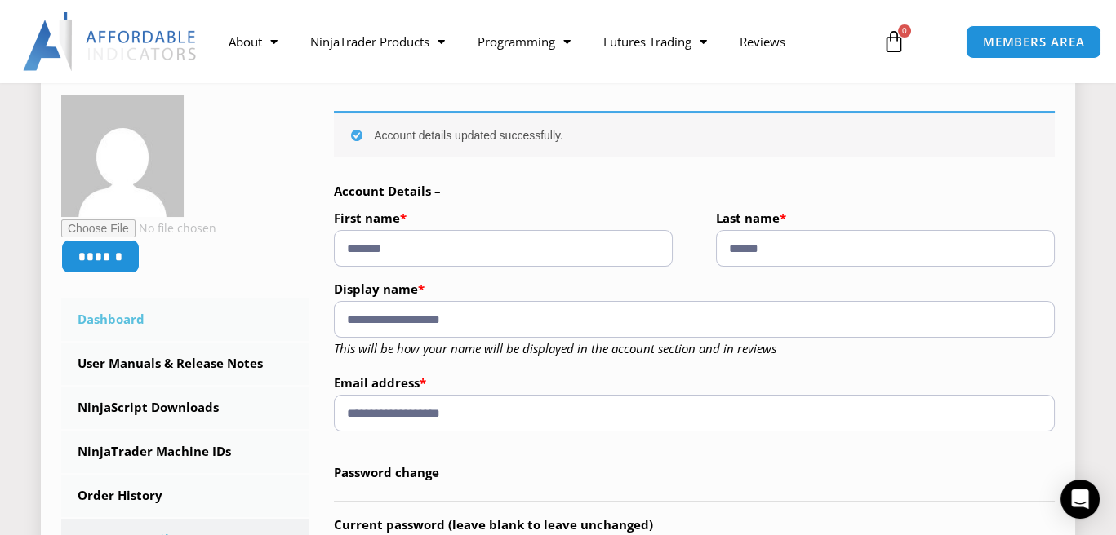
click at [127, 322] on link "Dashboard" at bounding box center [185, 320] width 248 height 42
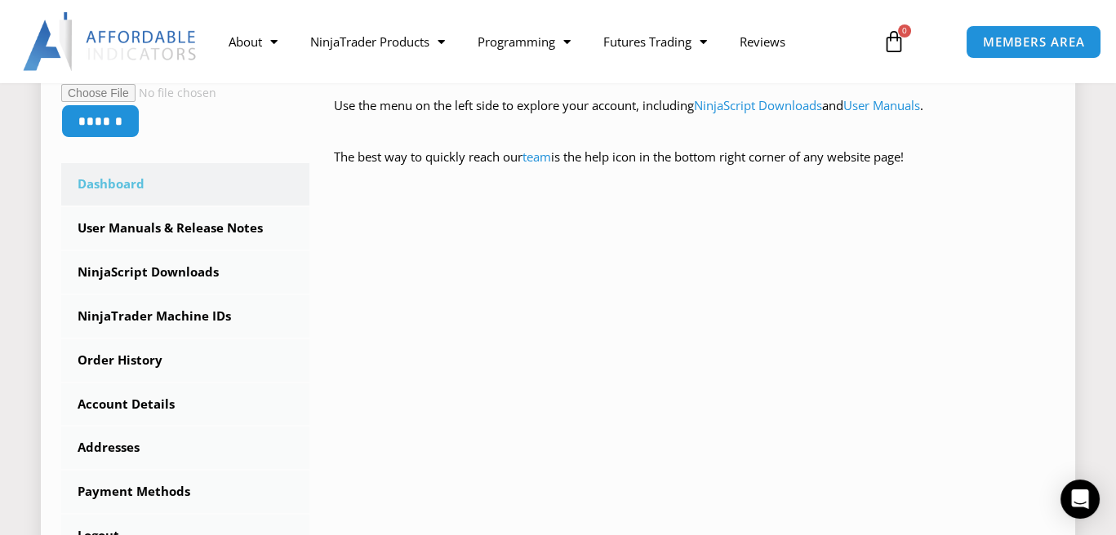
scroll to position [408, 0]
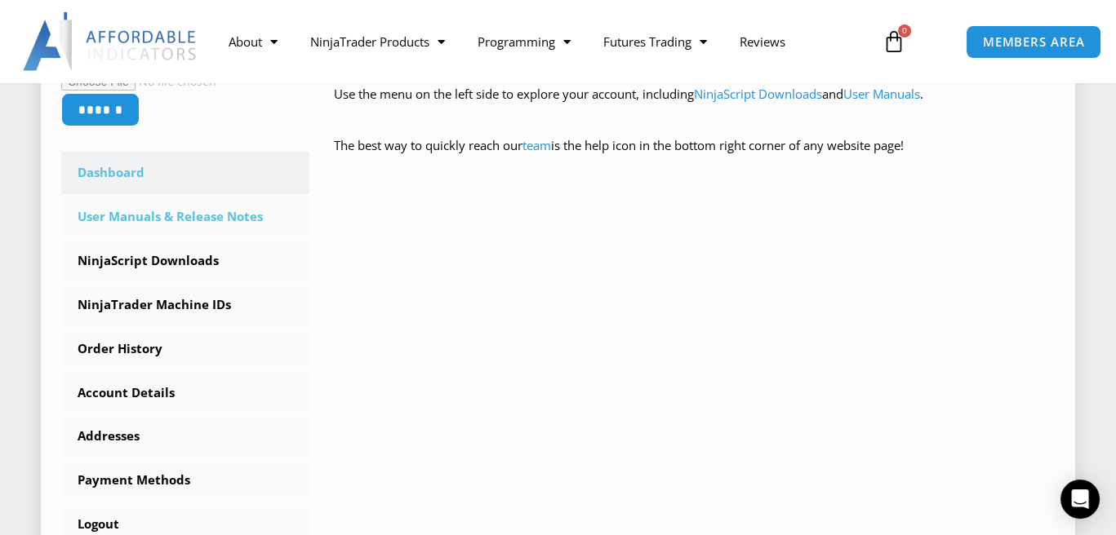
click at [205, 215] on link "User Manuals & Release Notes" at bounding box center [185, 217] width 248 height 42
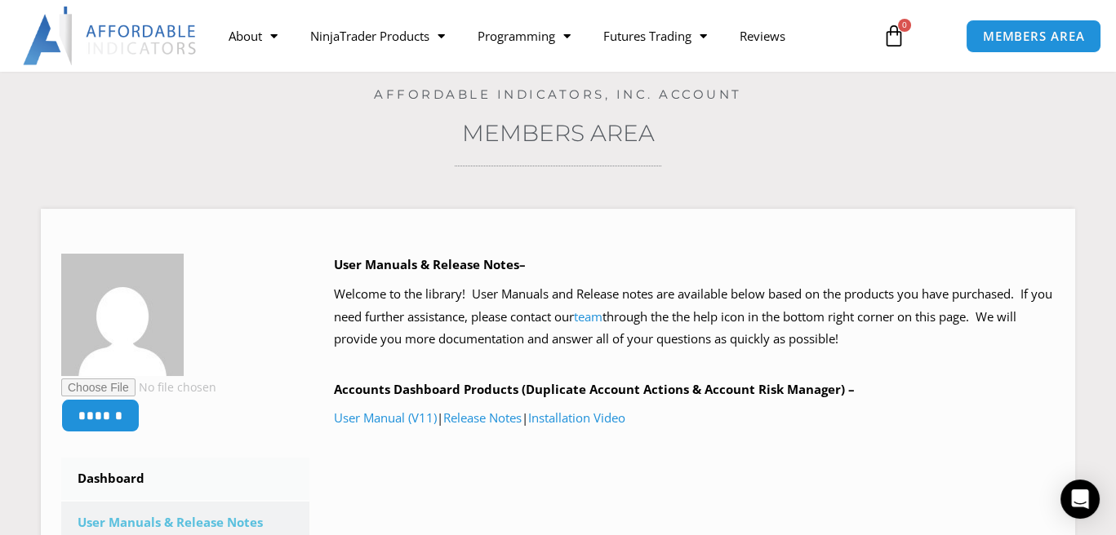
scroll to position [163, 0]
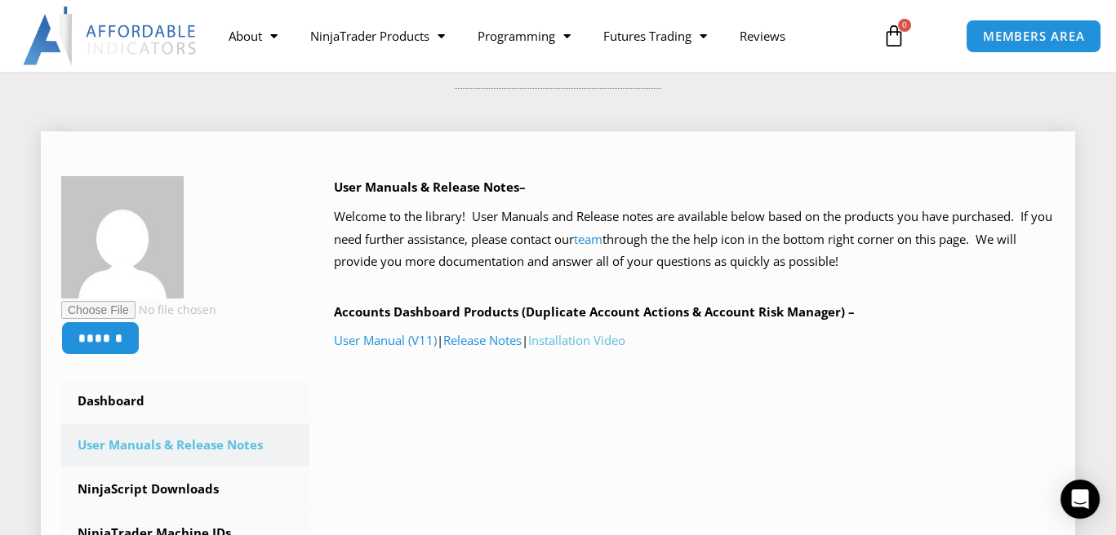
click at [625, 345] on link "Installation Video" at bounding box center [576, 340] width 97 height 16
